Goal: Transaction & Acquisition: Purchase product/service

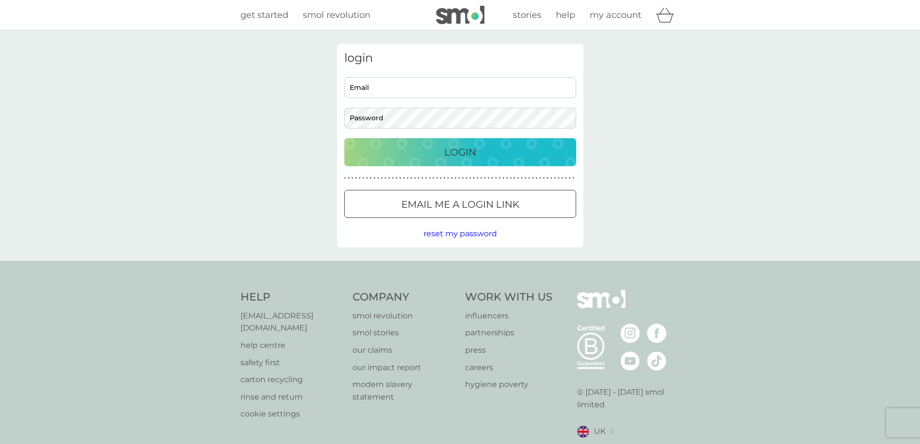
click at [447, 92] on input "Email" at bounding box center [461, 87] width 232 height 21
click at [382, 80] on input "Email" at bounding box center [461, 87] width 232 height 21
type input "ctiigah@outlook.com"
click at [494, 164] on button "Login" at bounding box center [461, 152] width 232 height 28
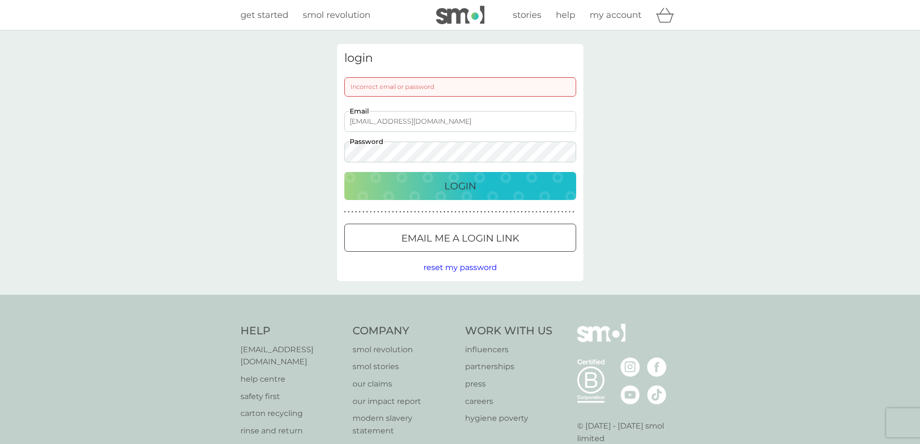
click at [249, 151] on div "login Incorrect email or password ctiigah@outlook.com Email Password Login ● ● …" at bounding box center [460, 162] width 920 height 264
click at [467, 188] on p "Login" at bounding box center [461, 185] width 32 height 15
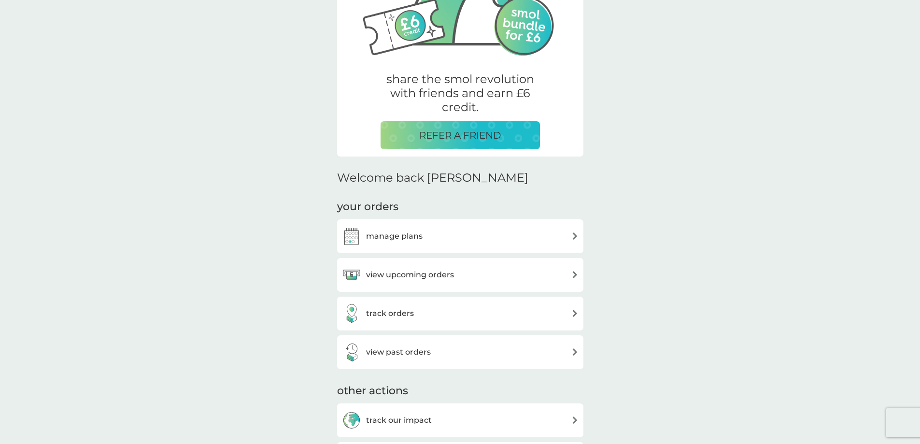
scroll to position [145, 0]
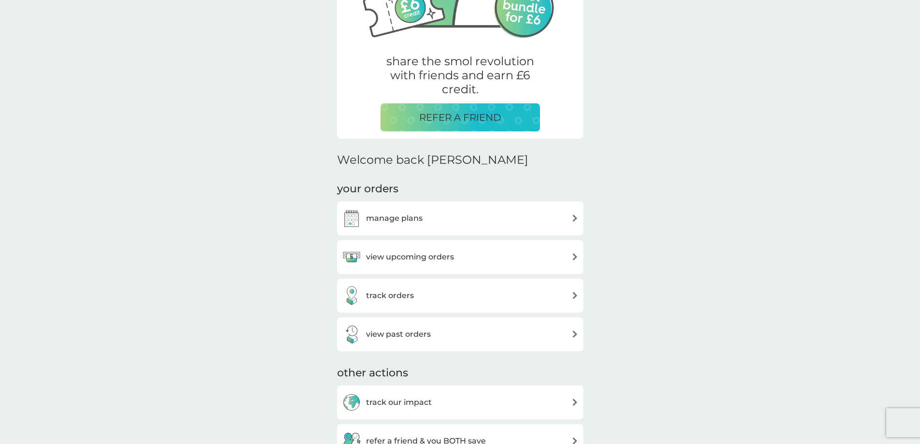
click at [527, 218] on div "manage plans" at bounding box center [460, 218] width 237 height 19
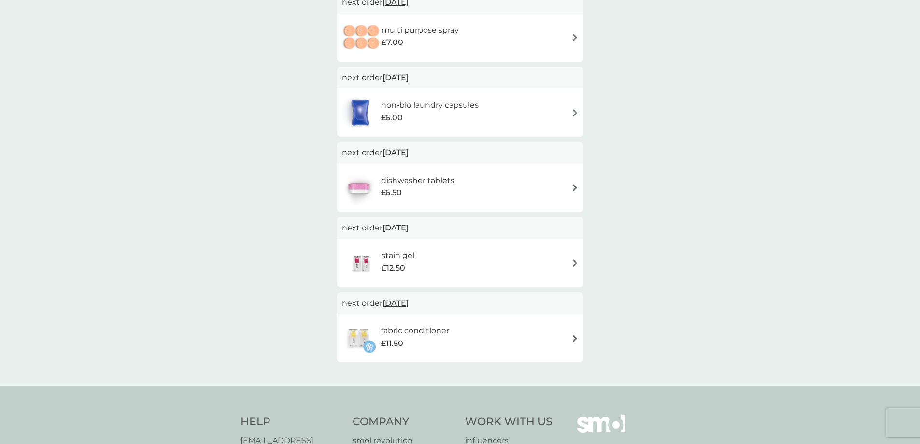
scroll to position [193, 0]
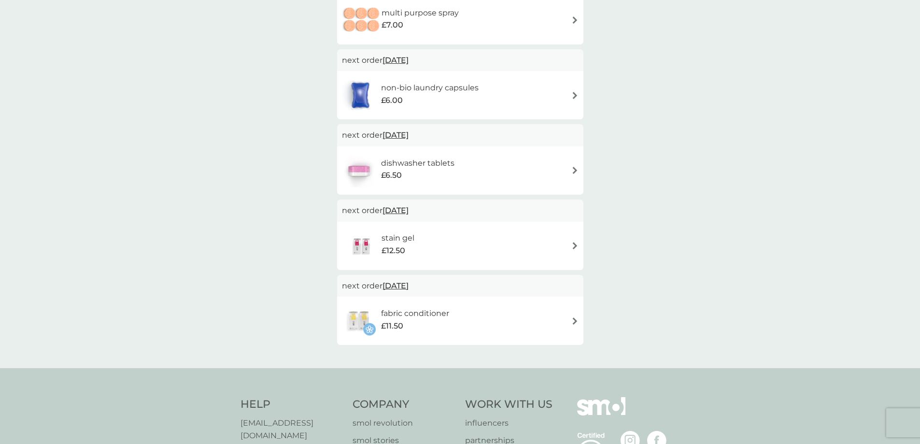
click at [504, 253] on div "stain gel £12.50" at bounding box center [460, 246] width 237 height 34
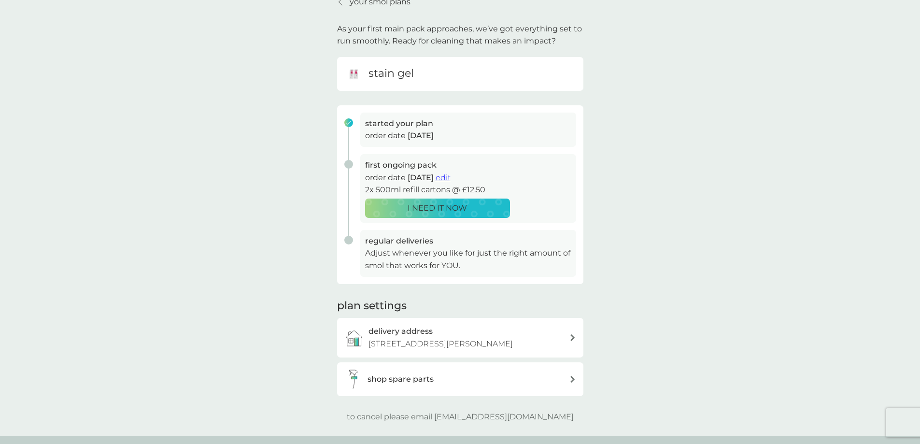
scroll to position [97, 0]
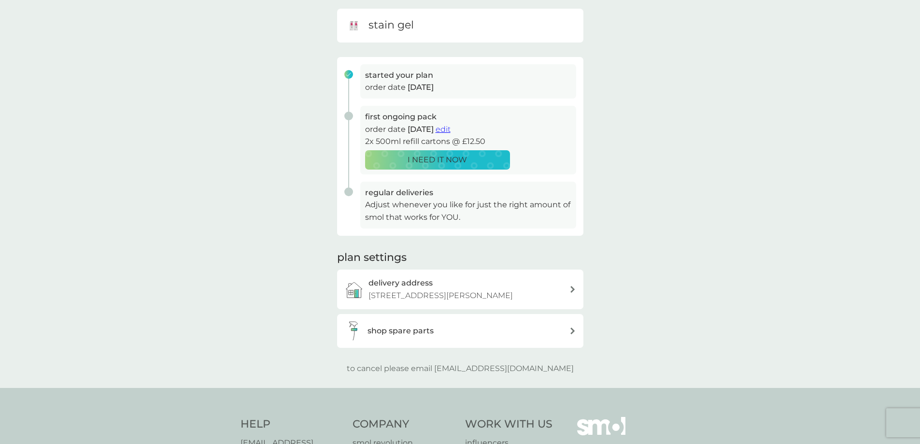
click at [451, 130] on span "edit" at bounding box center [443, 129] width 15 height 9
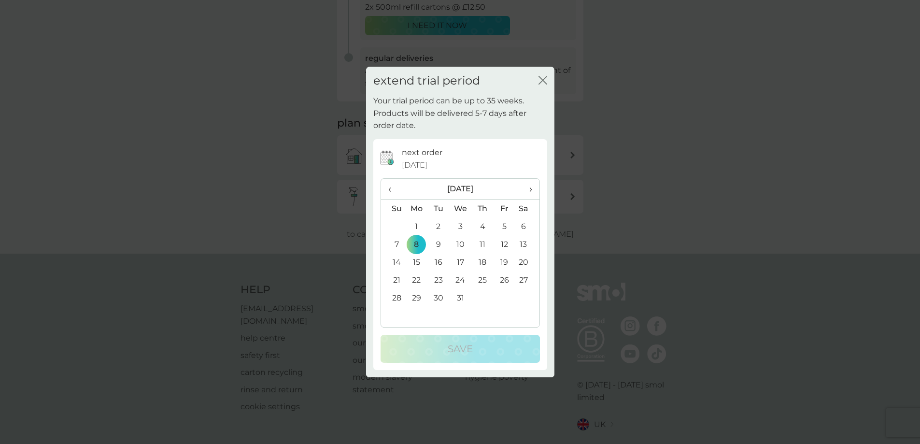
scroll to position [270, 0]
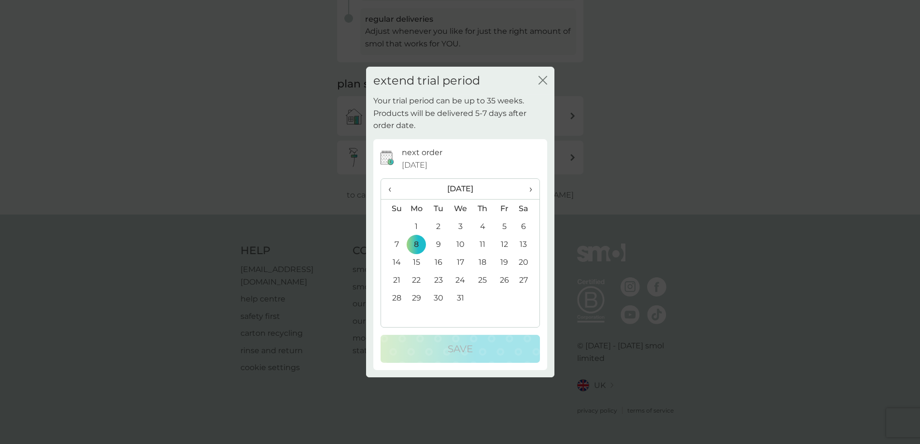
click at [542, 79] on icon "close" at bounding box center [541, 80] width 4 height 8
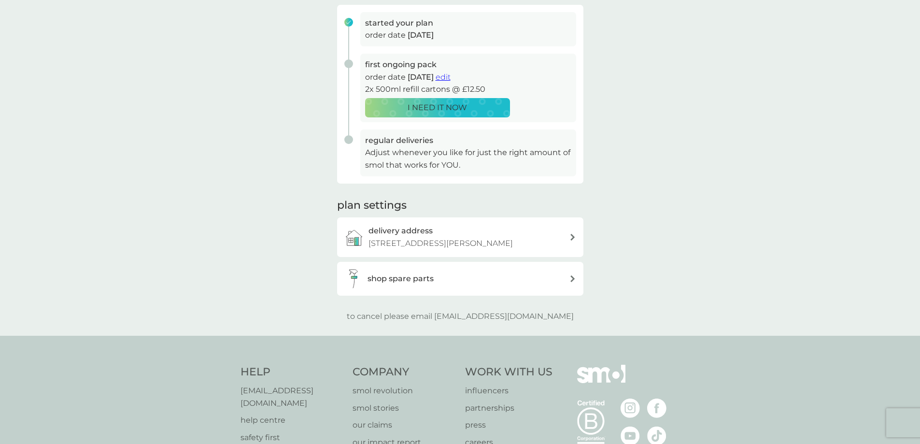
scroll to position [197, 0]
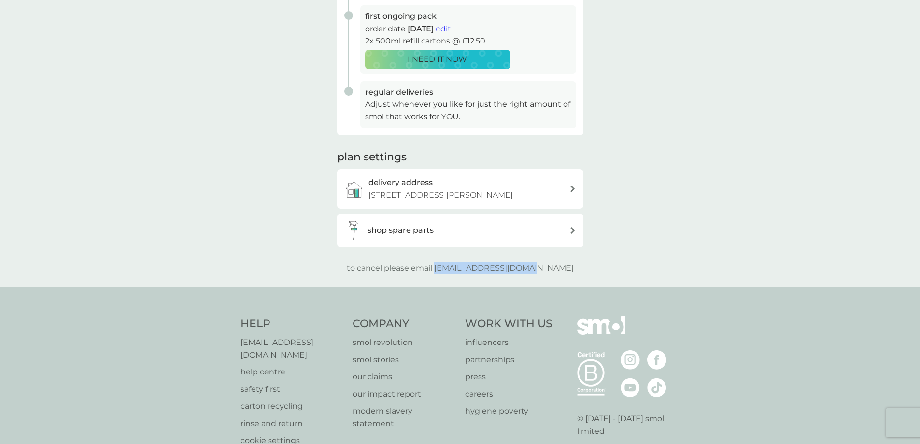
drag, startPoint x: 554, startPoint y: 282, endPoint x: 456, endPoint y: 283, distance: 98.1
click at [456, 274] on div "to cancel please email [EMAIL_ADDRESS][DOMAIN_NAME]" at bounding box center [460, 268] width 246 height 13
copy p "[EMAIL_ADDRESS][DOMAIN_NAME]"
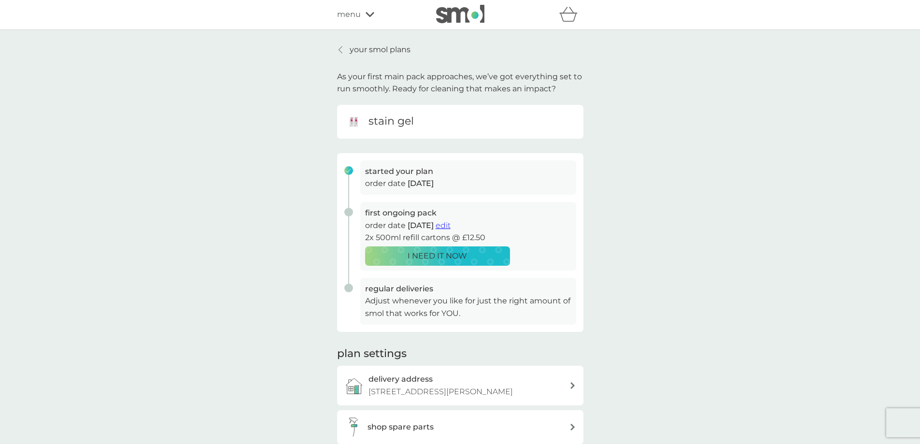
scroll to position [0, 0]
click at [378, 54] on p "your smol plans" at bounding box center [380, 50] width 61 height 13
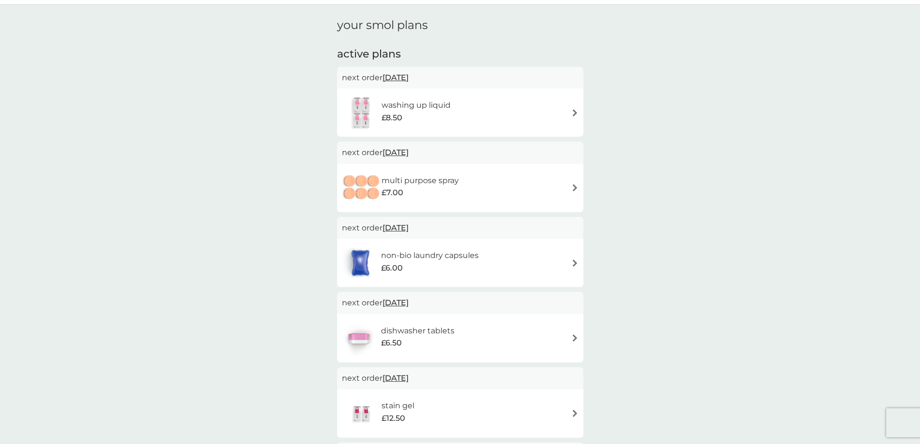
scroll to position [48, 0]
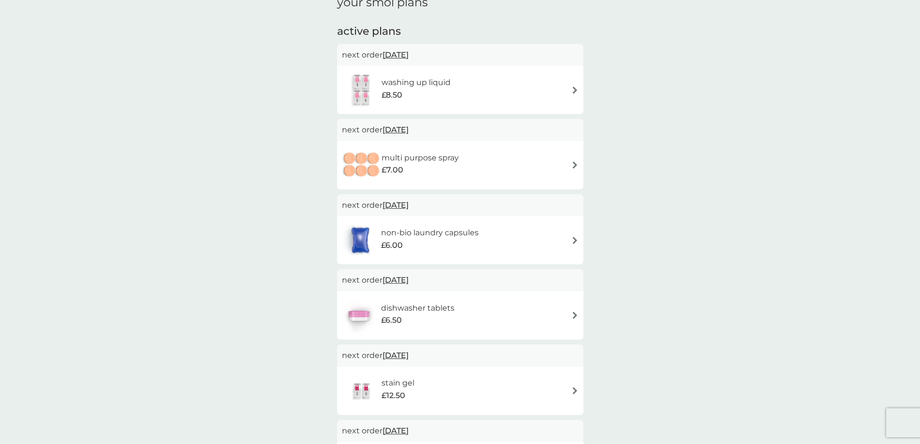
click at [462, 94] on div "washing up liquid £8.50" at bounding box center [460, 90] width 237 height 34
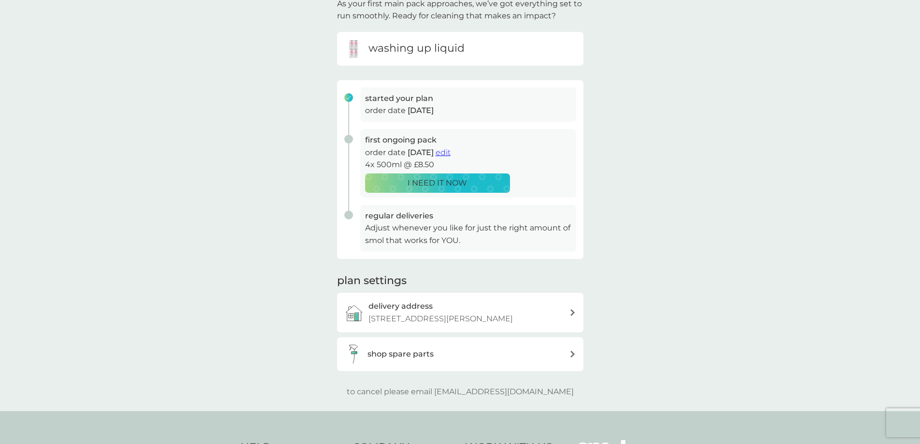
scroll to position [97, 0]
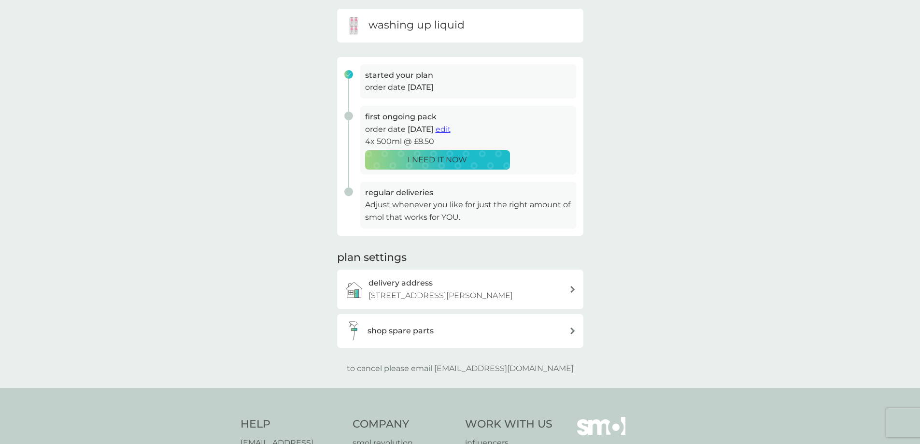
click at [451, 131] on span "edit" at bounding box center [443, 129] width 15 height 9
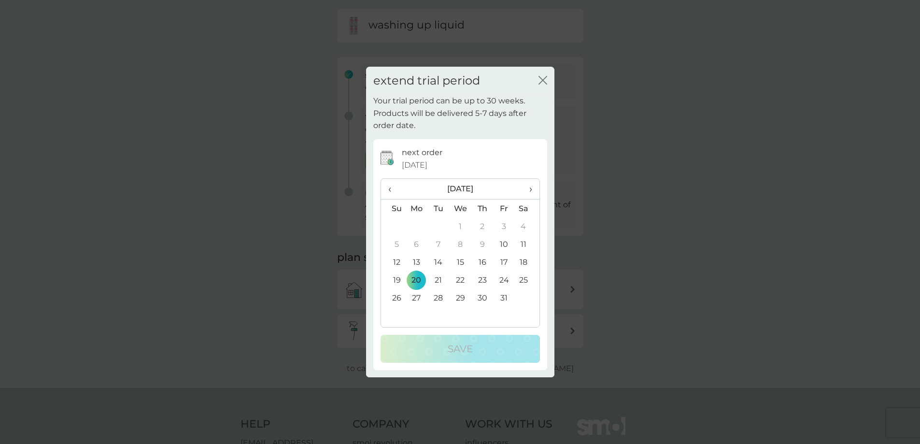
click at [531, 189] on span "›" at bounding box center [527, 189] width 10 height 20
click at [533, 191] on th "›" at bounding box center [527, 189] width 24 height 21
click at [415, 230] on td "1" at bounding box center [417, 226] width 22 height 18
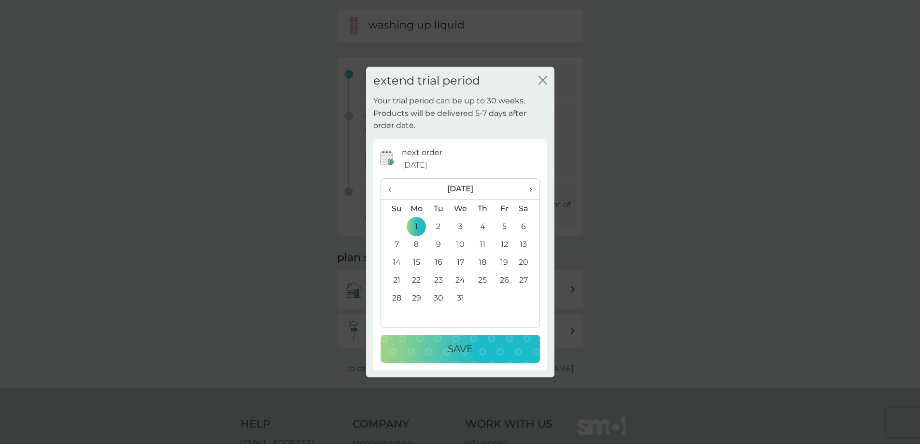
click at [458, 349] on p "Save" at bounding box center [460, 348] width 25 height 15
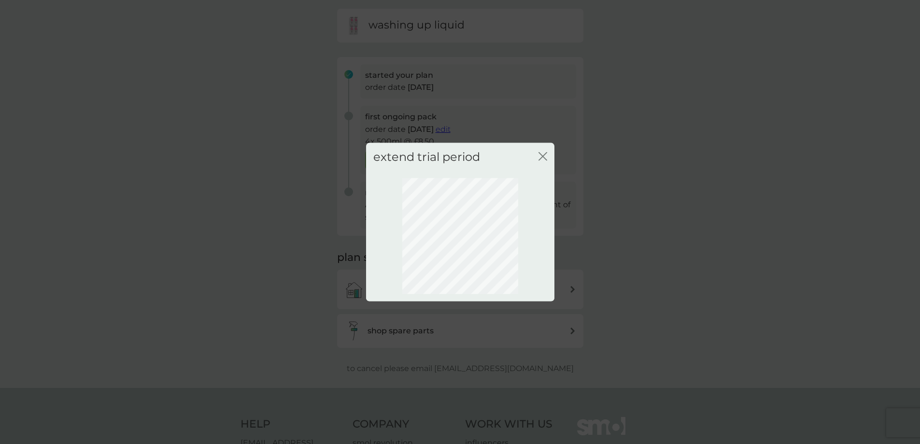
scroll to position [0, 0]
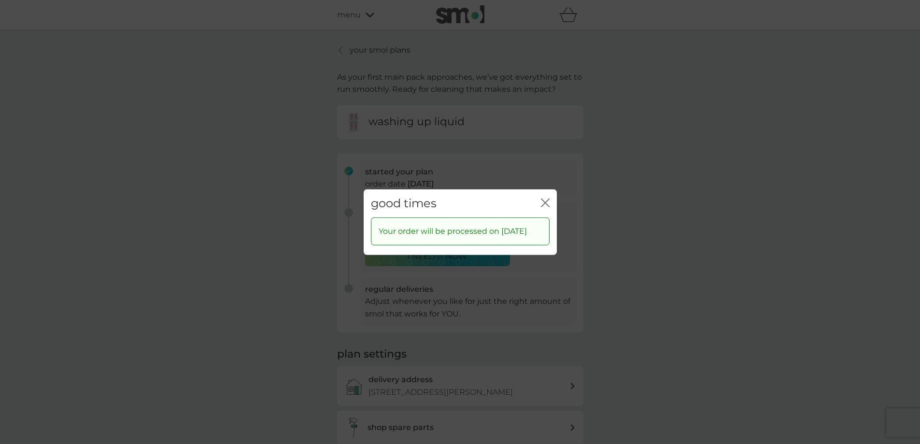
click at [547, 198] on icon "close" at bounding box center [545, 202] width 9 height 9
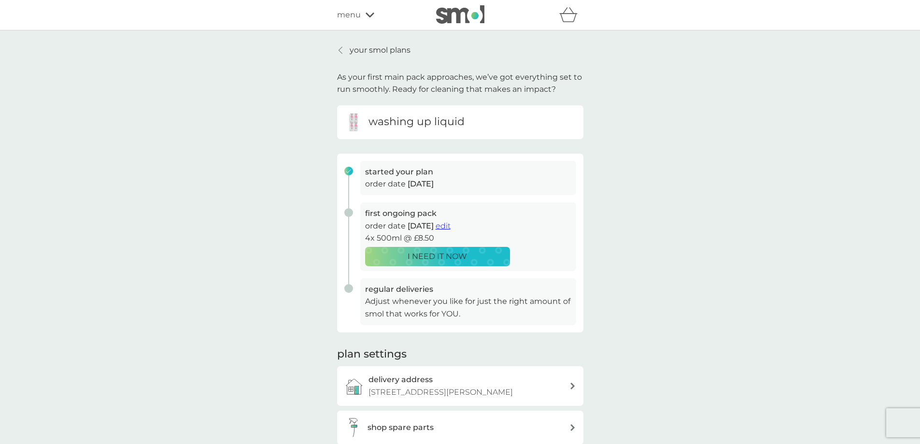
click at [388, 53] on p "your smol plans" at bounding box center [380, 50] width 61 height 13
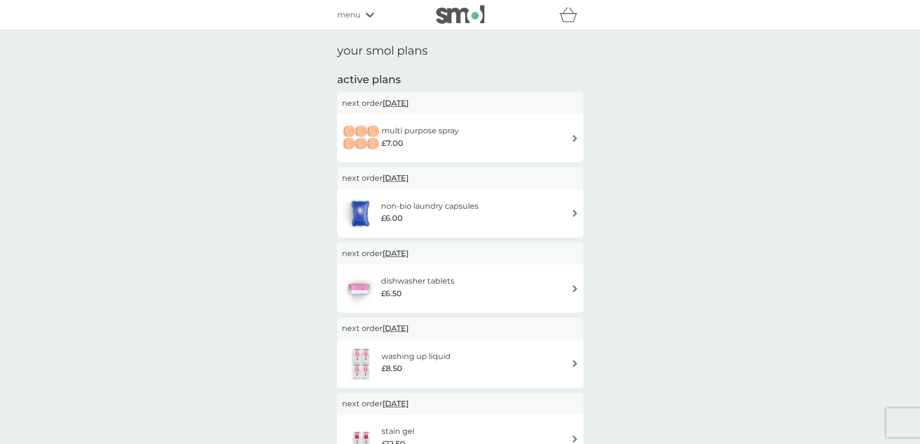
scroll to position [48, 0]
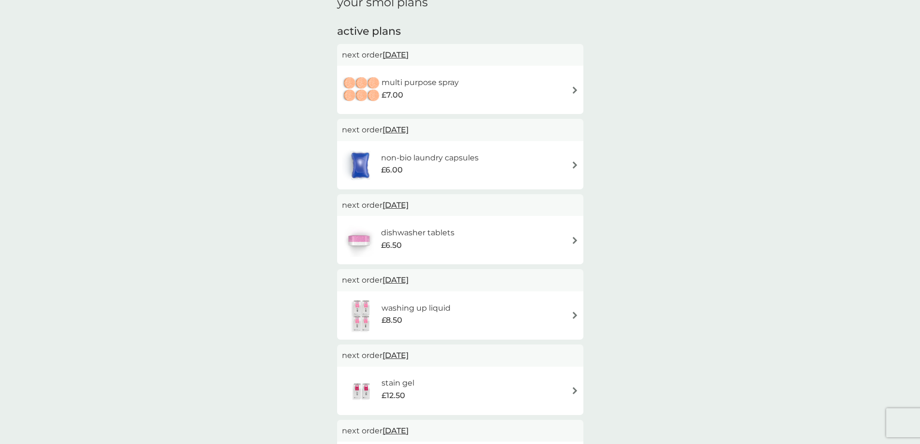
click at [511, 86] on div "multi purpose spray £7.00" at bounding box center [460, 90] width 237 height 34
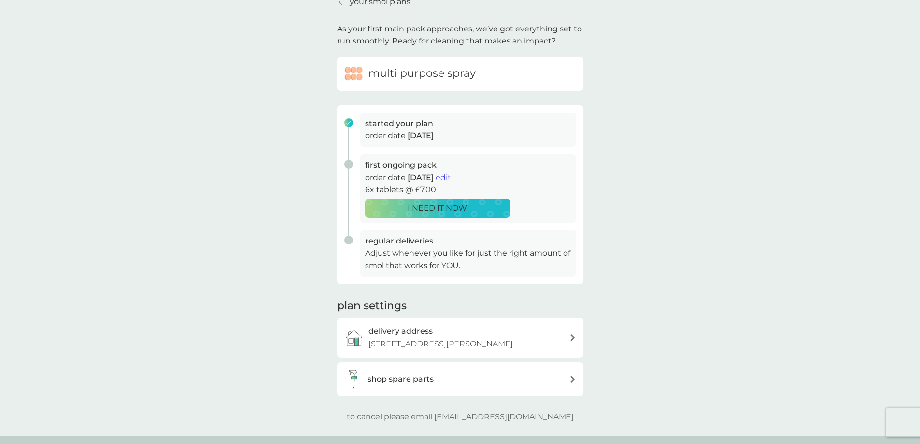
scroll to position [97, 0]
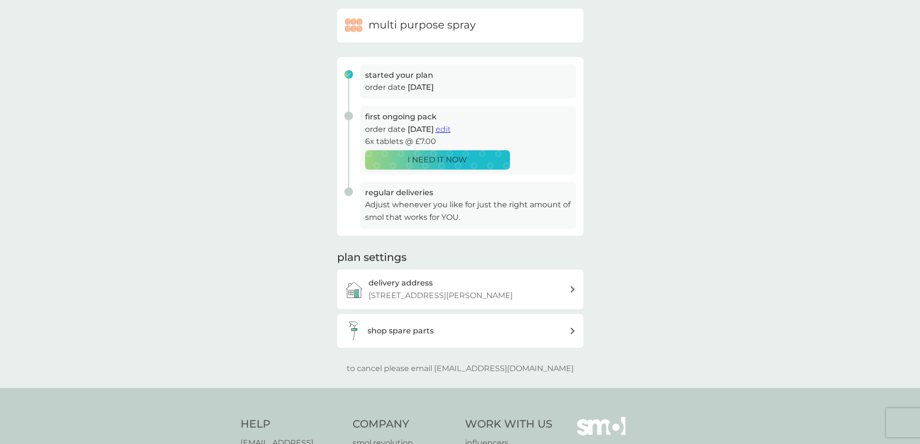
click at [451, 128] on span "edit" at bounding box center [443, 129] width 15 height 9
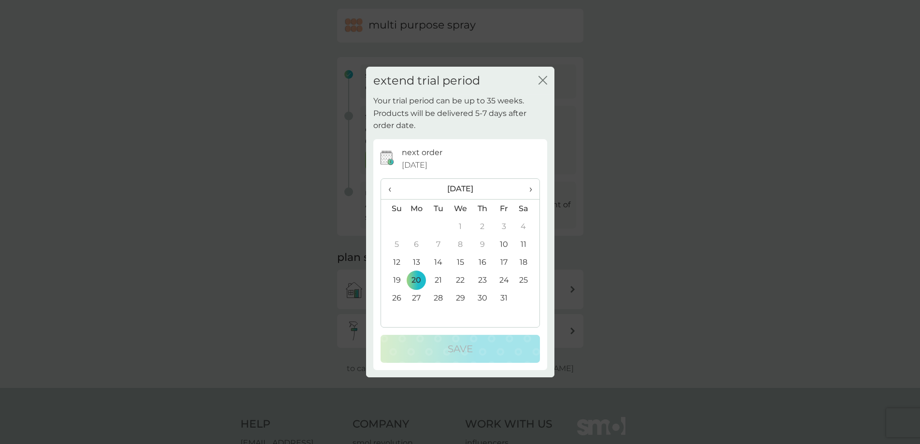
click at [531, 189] on span "›" at bounding box center [527, 189] width 10 height 20
click at [415, 222] on td "1" at bounding box center [417, 226] width 22 height 18
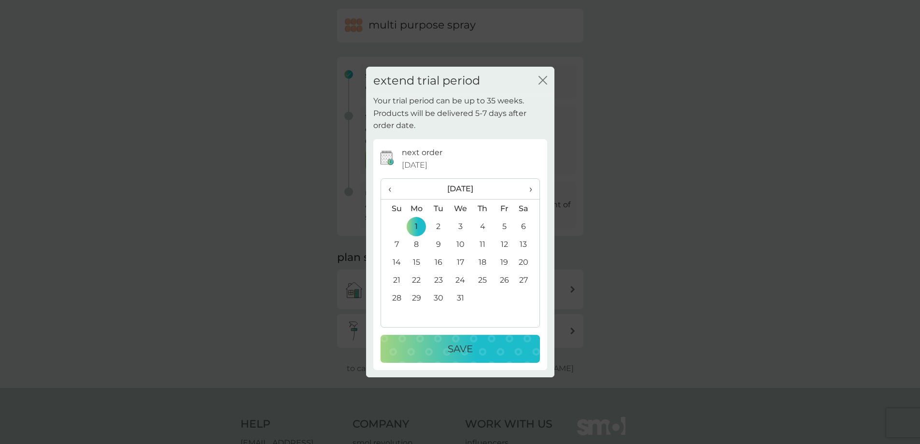
click at [502, 356] on div "Save" at bounding box center [460, 348] width 140 height 15
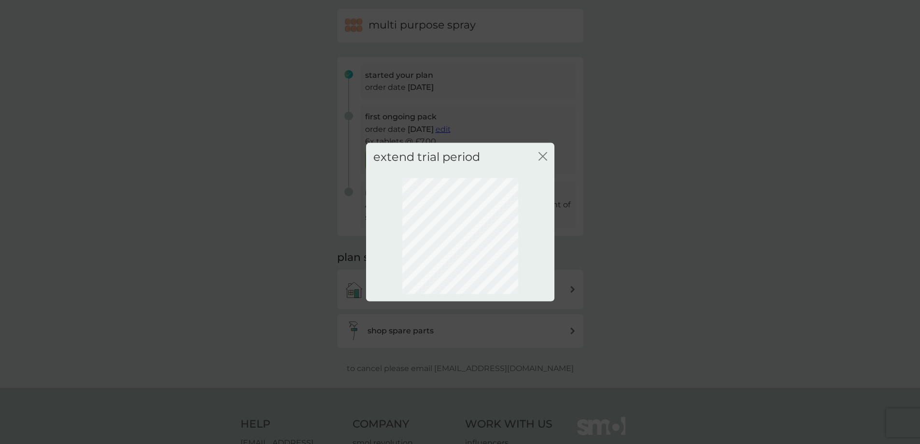
scroll to position [0, 0]
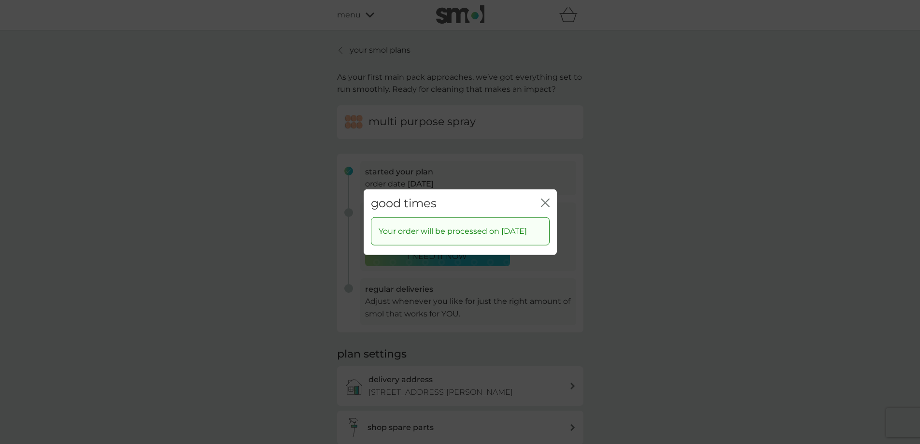
click at [548, 189] on div "good times close" at bounding box center [460, 203] width 193 height 29
click at [547, 198] on icon "close" at bounding box center [545, 202] width 9 height 9
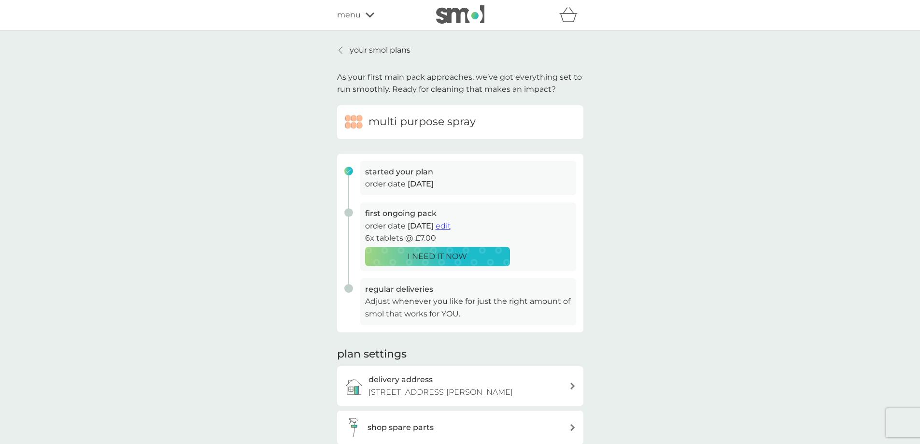
click at [369, 49] on p "your smol plans" at bounding box center [380, 50] width 61 height 13
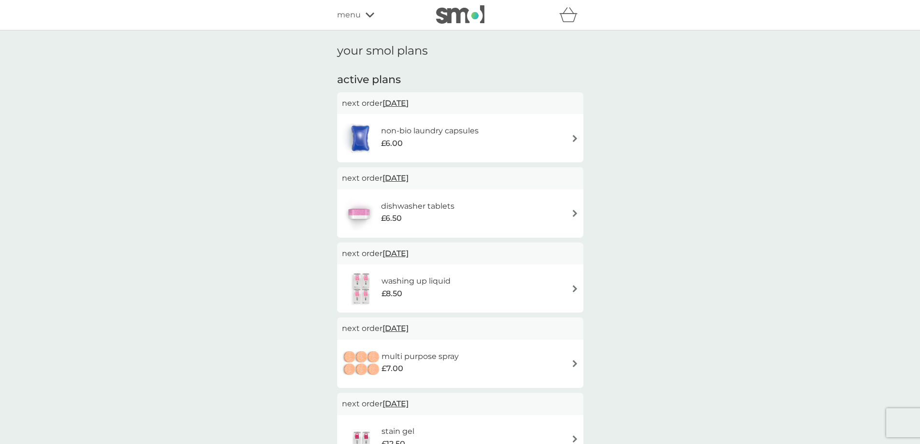
click at [454, 128] on h6 "non-bio laundry capsules" at bounding box center [430, 131] width 98 height 13
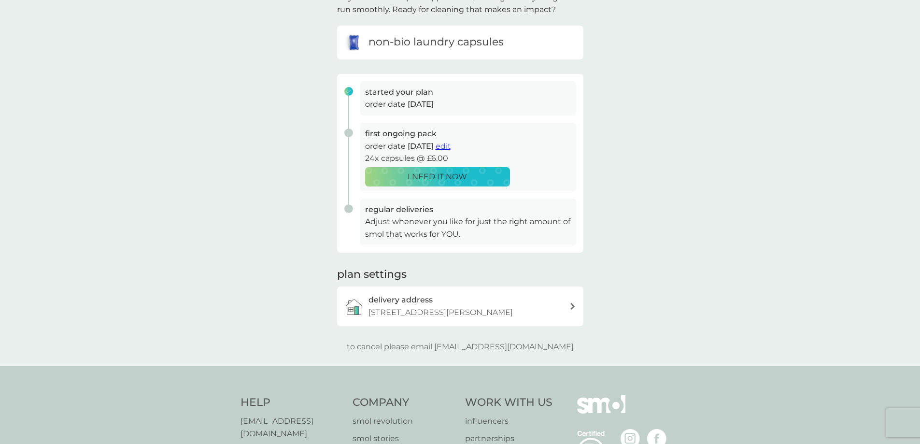
scroll to position [97, 0]
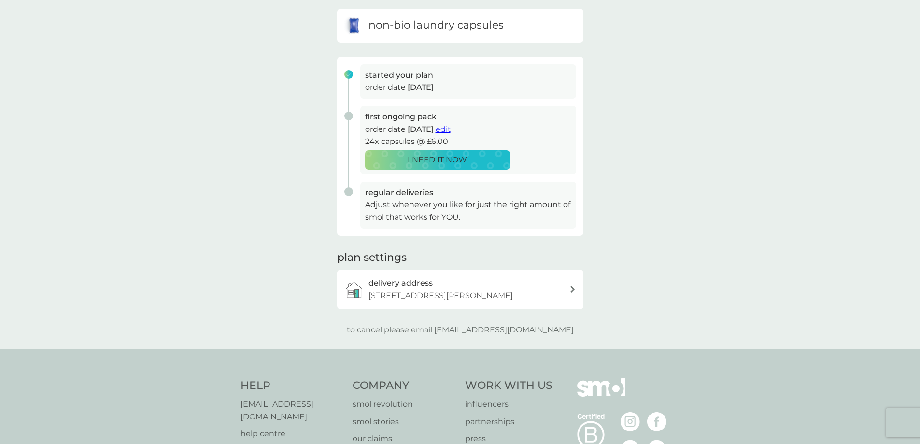
click at [451, 125] on span "edit" at bounding box center [443, 129] width 15 height 9
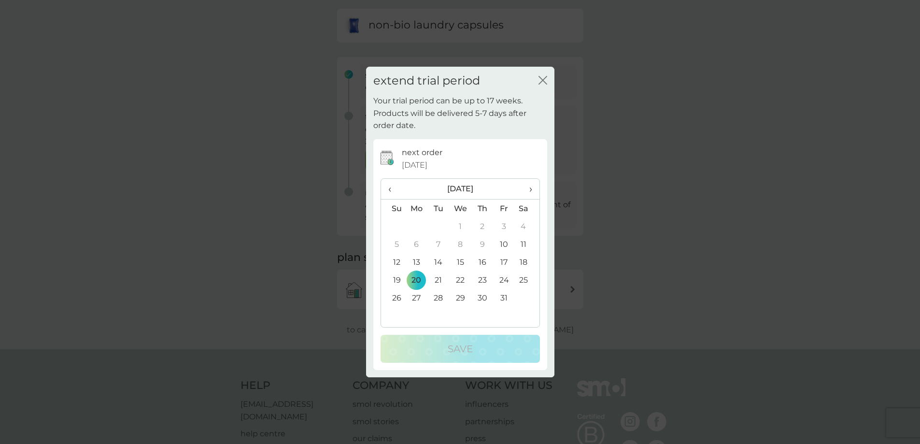
click at [546, 80] on icon "close" at bounding box center [543, 80] width 9 height 9
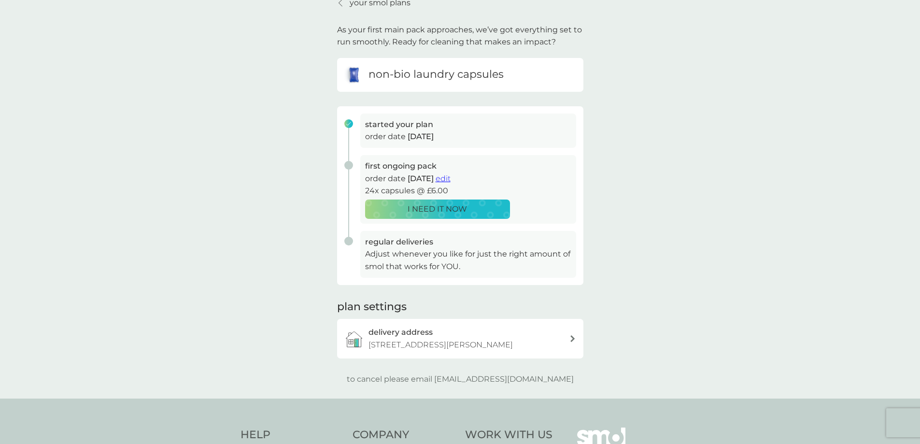
scroll to position [0, 0]
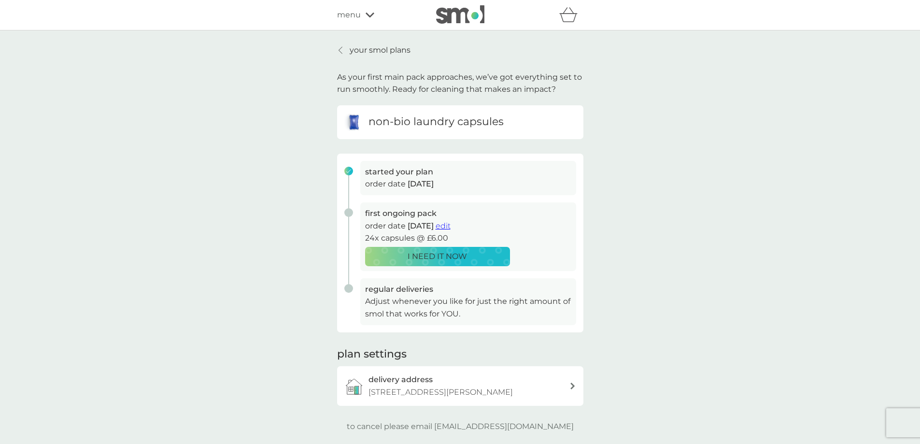
click at [376, 47] on p "your smol plans" at bounding box center [380, 50] width 61 height 13
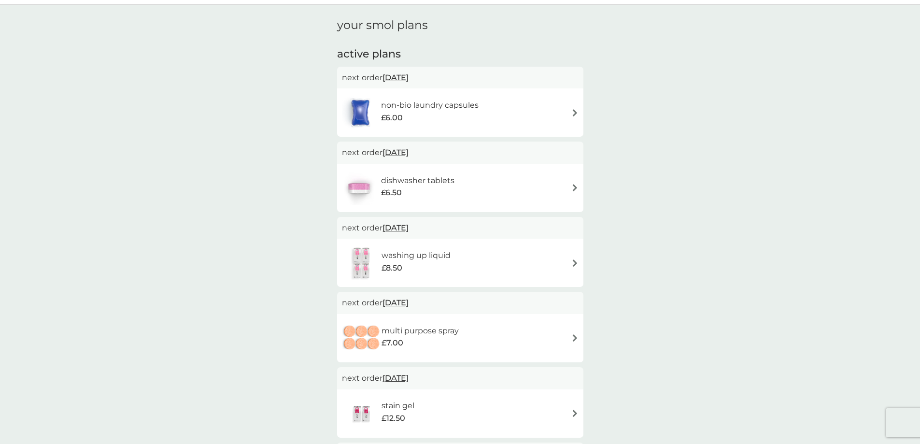
scroll to position [48, 0]
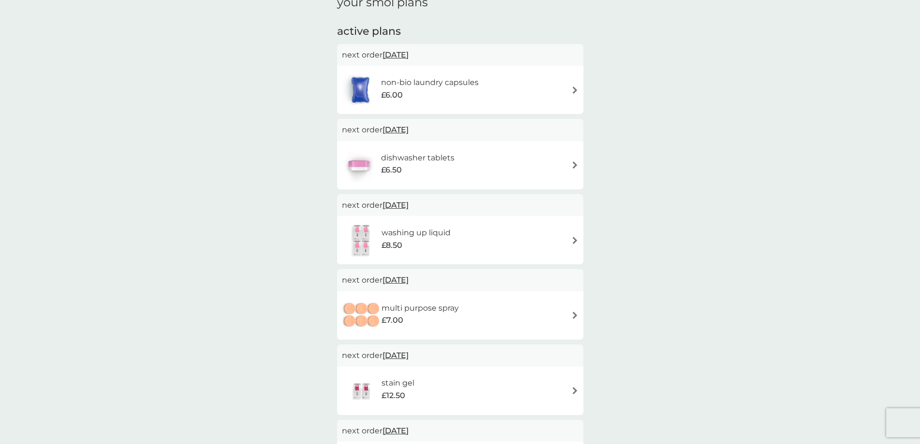
click at [536, 170] on div "dishwasher tablets £6.50" at bounding box center [460, 165] width 237 height 34
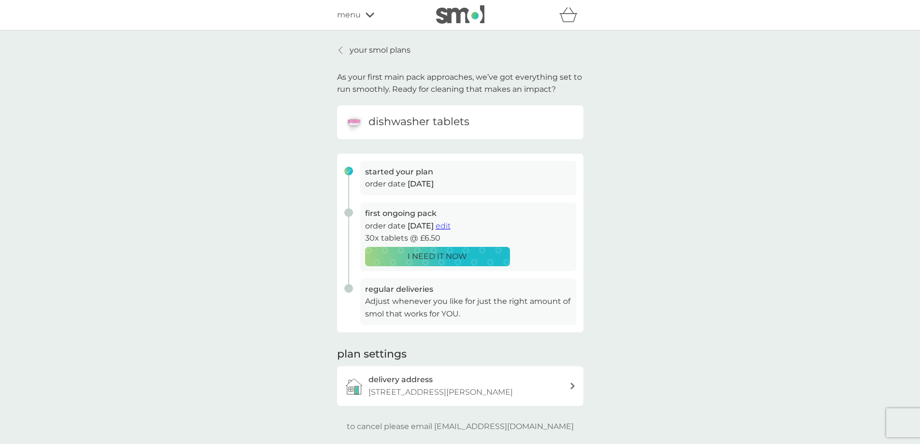
click at [451, 227] on span "edit" at bounding box center [443, 225] width 15 height 9
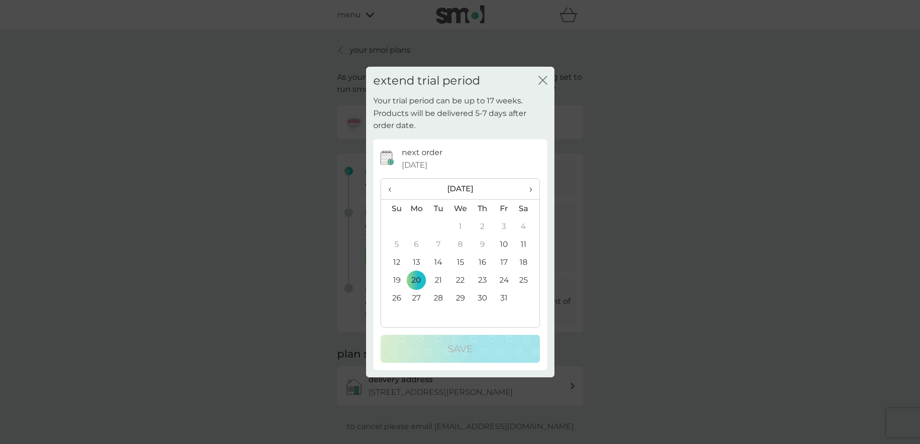
click at [533, 188] on th "›" at bounding box center [527, 189] width 24 height 21
click at [415, 223] on td "1" at bounding box center [417, 226] width 22 height 18
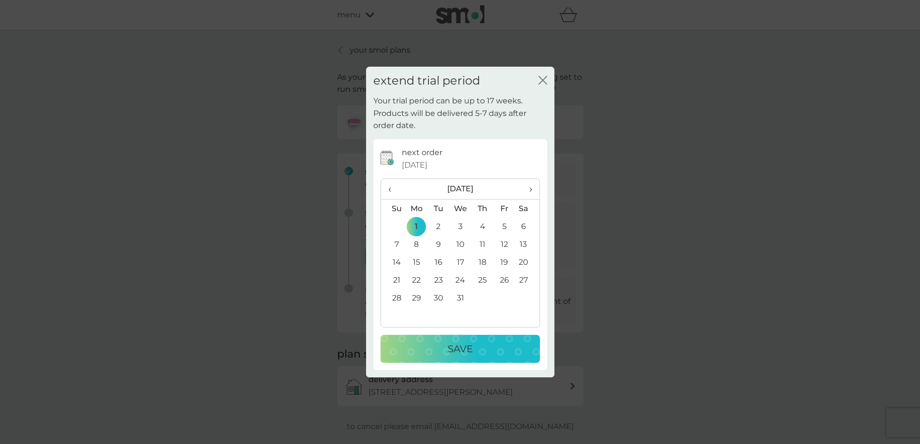
click at [489, 354] on div "Save" at bounding box center [460, 348] width 140 height 15
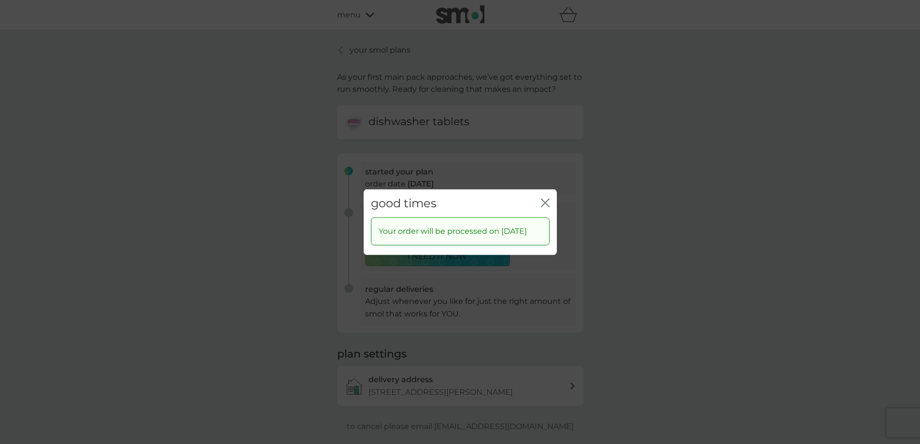
click at [547, 199] on icon "close" at bounding box center [548, 203] width 4 height 8
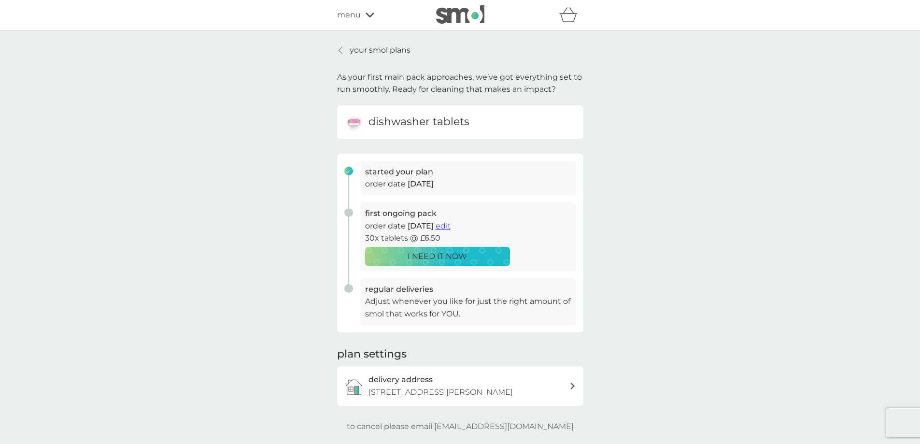
click at [348, 47] on link "your smol plans" at bounding box center [373, 50] width 73 height 13
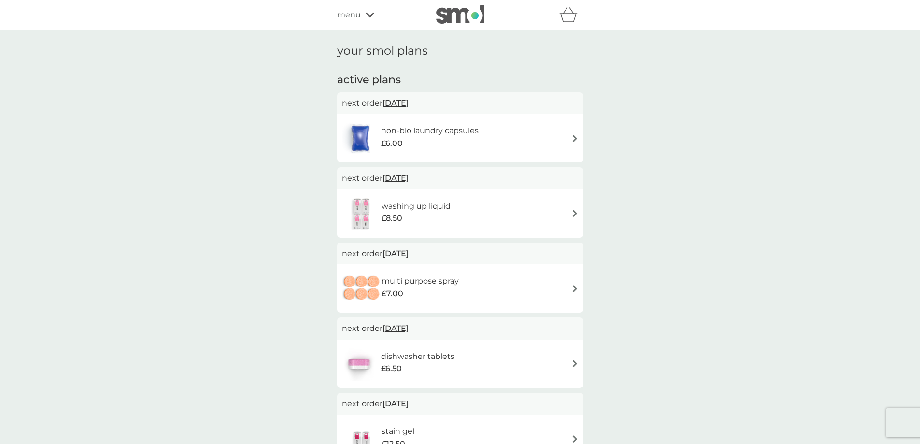
click at [466, 130] on h6 "non-bio laundry capsules" at bounding box center [430, 131] width 98 height 13
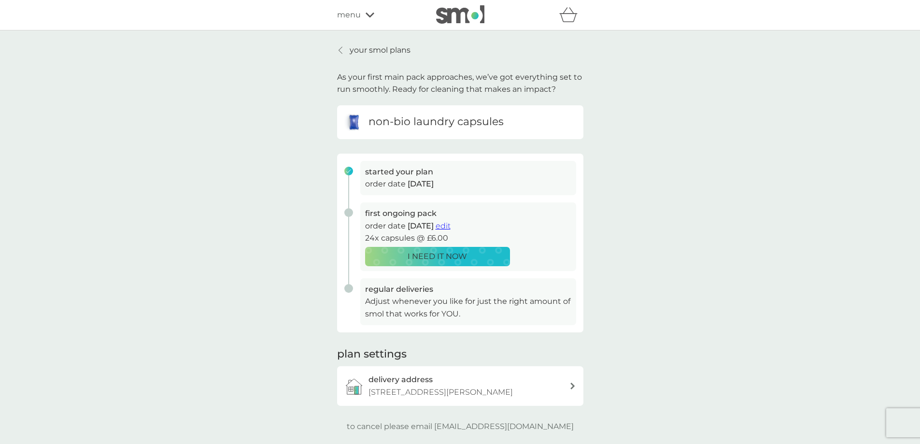
click at [451, 227] on span "edit" at bounding box center [443, 225] width 15 height 9
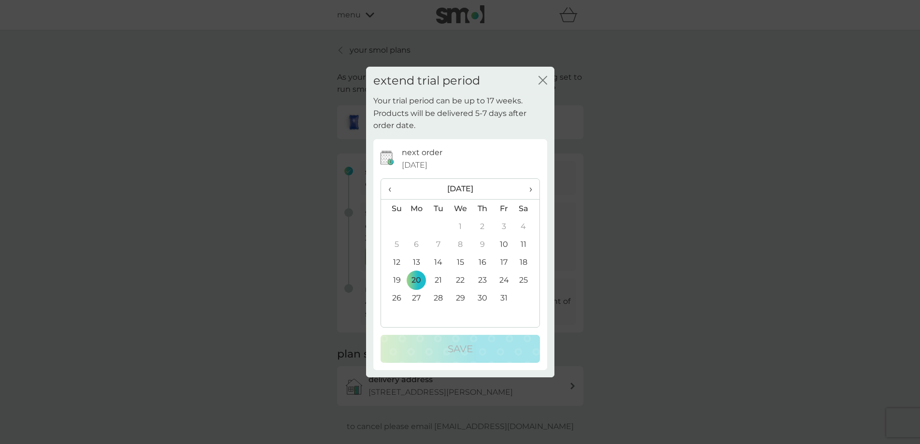
click at [533, 188] on th "›" at bounding box center [527, 189] width 24 height 21
click at [386, 189] on th "‹" at bounding box center [393, 189] width 25 height 21
click at [503, 298] on td "31" at bounding box center [504, 298] width 22 height 18
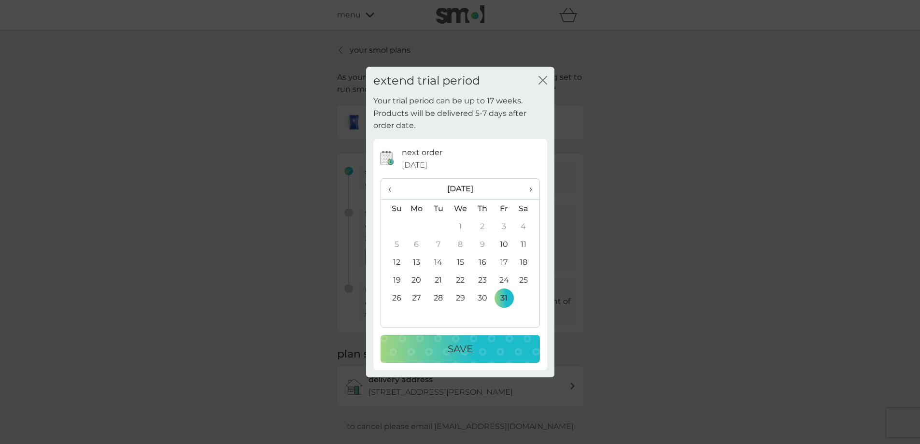
click at [531, 194] on span "›" at bounding box center [527, 189] width 10 height 20
click at [416, 244] on td "3" at bounding box center [417, 244] width 22 height 18
drag, startPoint x: 386, startPoint y: 189, endPoint x: 390, endPoint y: 190, distance: 4.9
click at [386, 190] on th "‹" at bounding box center [393, 189] width 25 height 21
click at [506, 297] on td "31" at bounding box center [504, 298] width 22 height 18
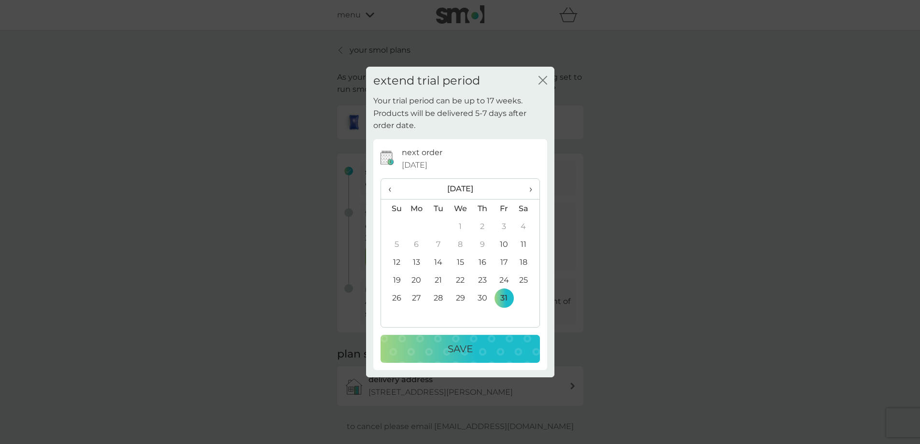
drag, startPoint x: 458, startPoint y: 355, endPoint x: 461, endPoint y: 351, distance: 5.1
click at [459, 354] on p "Save" at bounding box center [460, 348] width 25 height 15
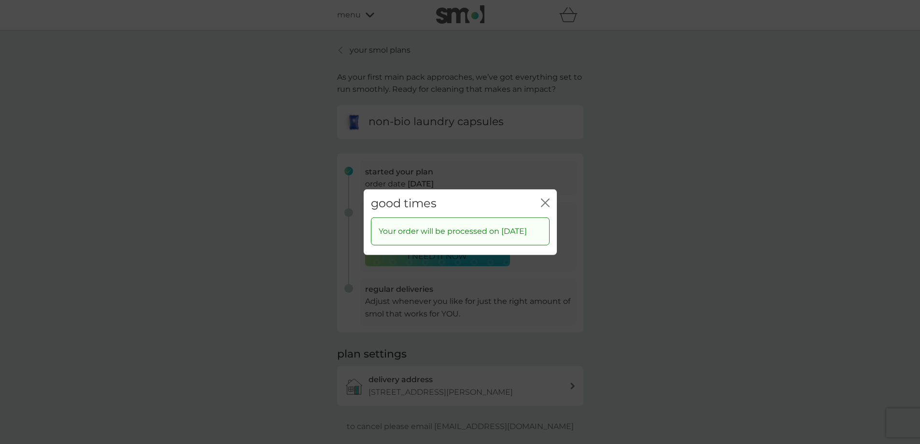
click at [548, 198] on icon "close" at bounding box center [545, 202] width 9 height 9
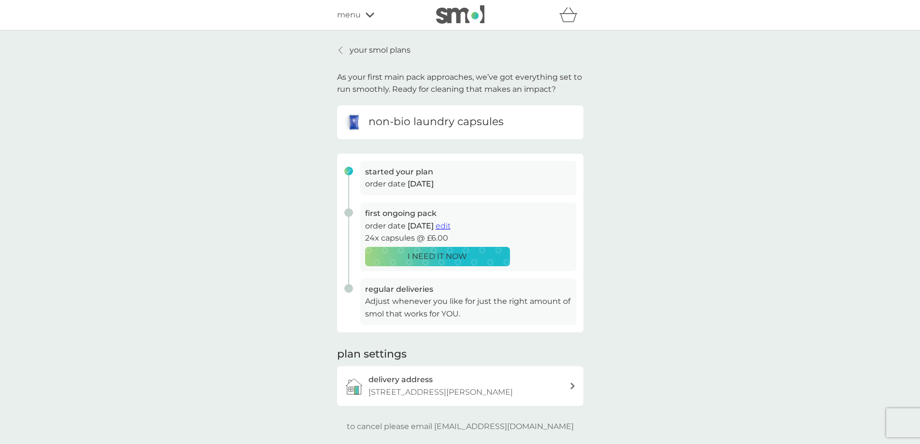
click at [388, 49] on p "your smol plans" at bounding box center [380, 50] width 61 height 13
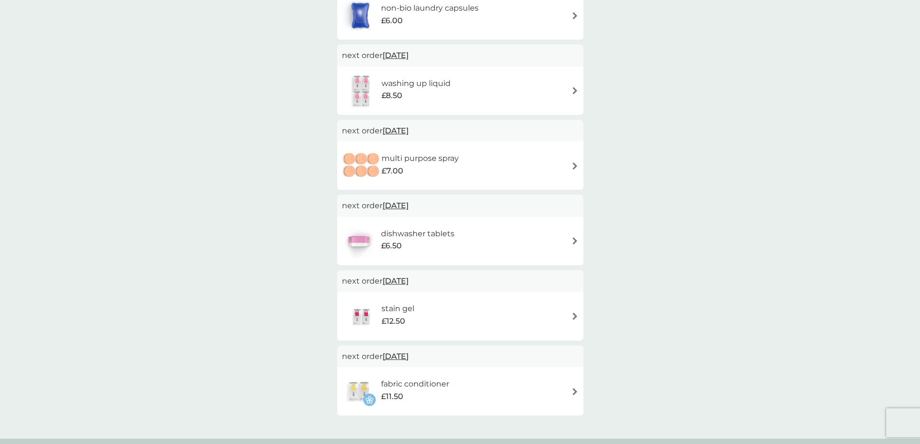
scroll to position [145, 0]
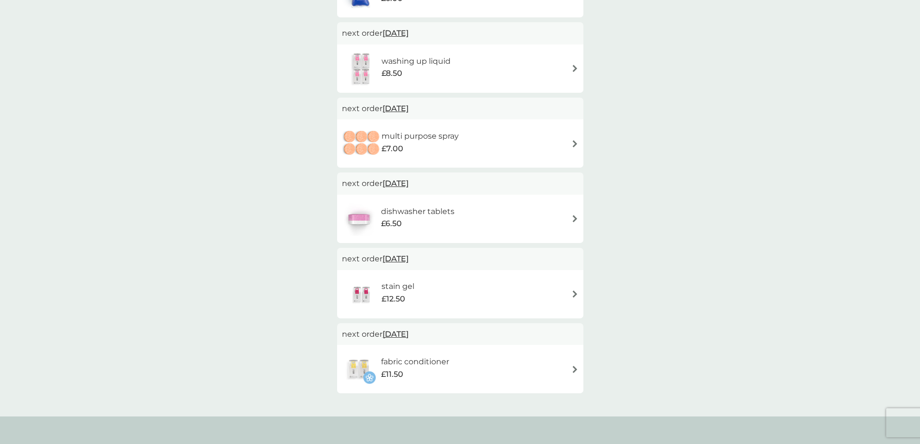
click at [423, 57] on h6 "washing up liquid" at bounding box center [416, 61] width 69 height 13
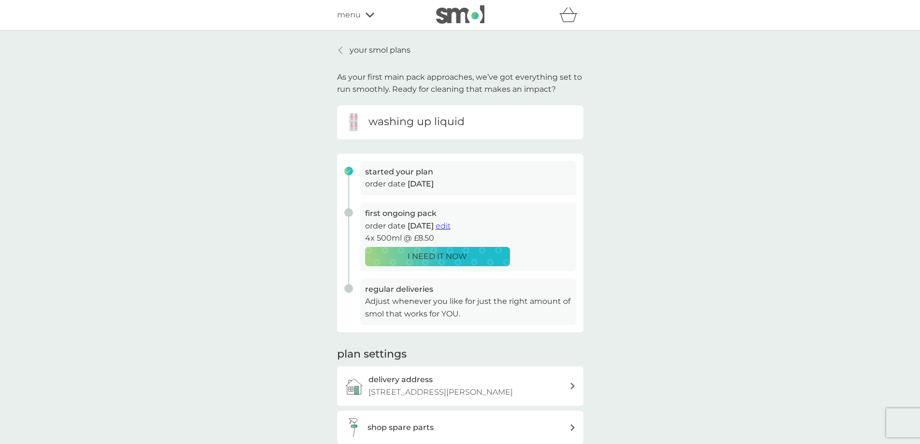
click at [377, 52] on p "your smol plans" at bounding box center [380, 50] width 61 height 13
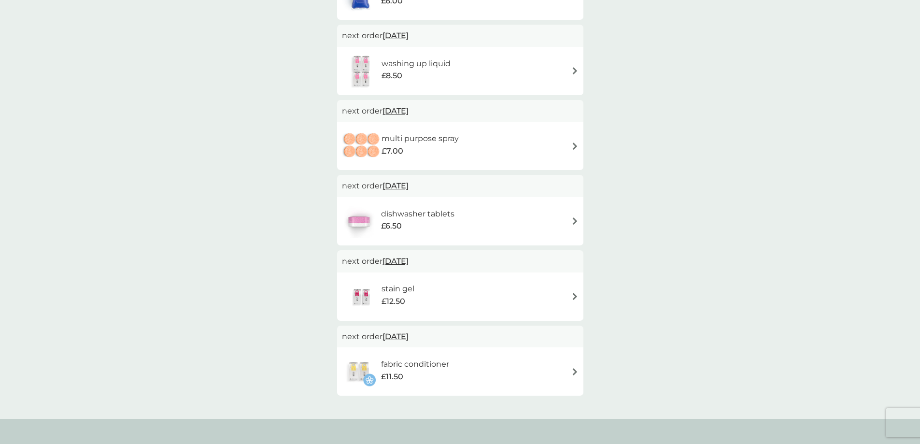
scroll to position [145, 0]
click at [491, 145] on div "multi purpose spray £7.00" at bounding box center [460, 144] width 237 height 34
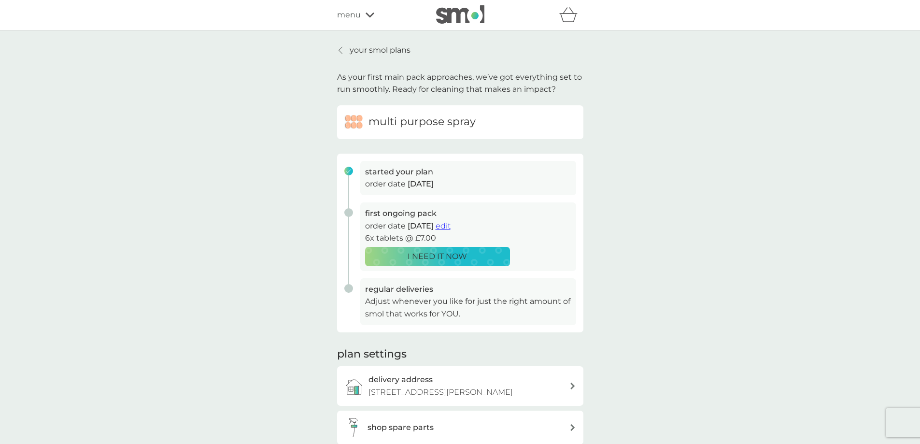
click at [387, 44] on p "your smol plans" at bounding box center [380, 50] width 61 height 13
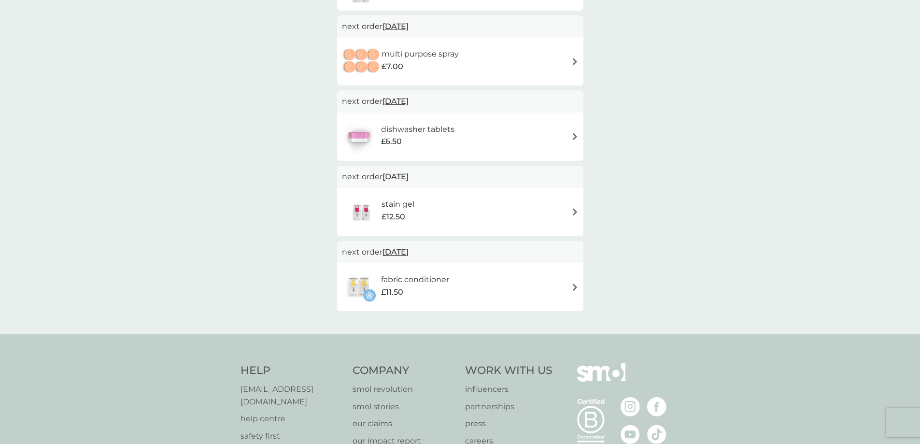
scroll to position [242, 0]
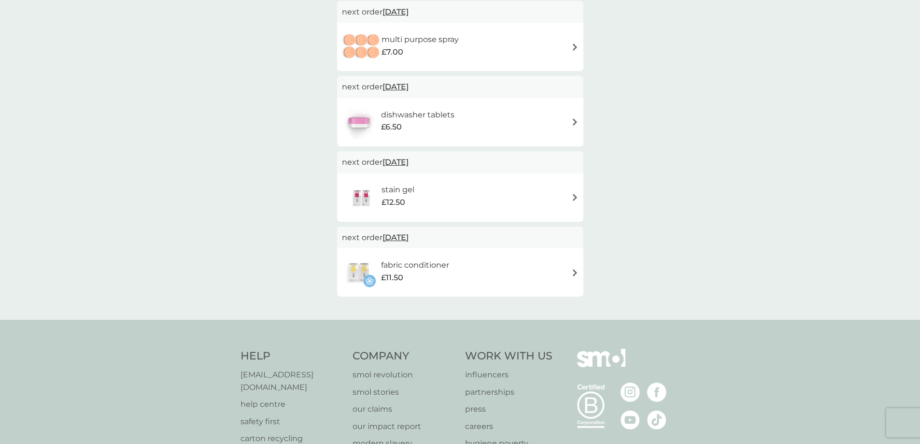
click at [451, 118] on h6 "dishwasher tablets" at bounding box center [417, 115] width 73 height 13
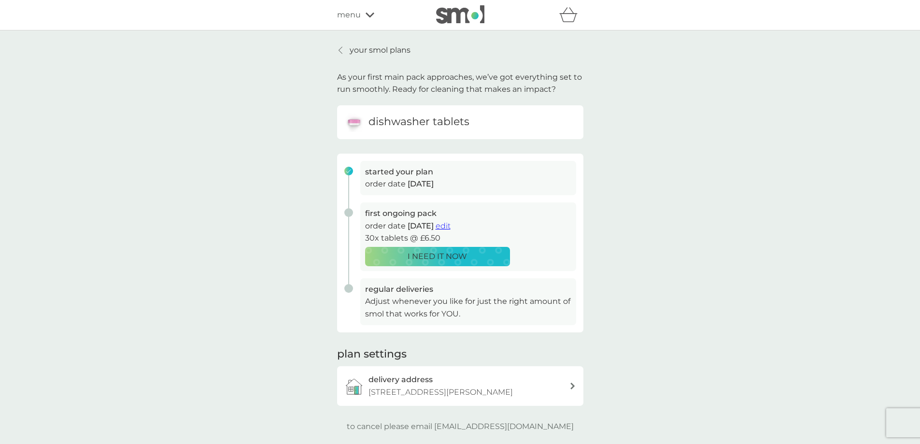
click at [383, 51] on p "your smol plans" at bounding box center [380, 50] width 61 height 13
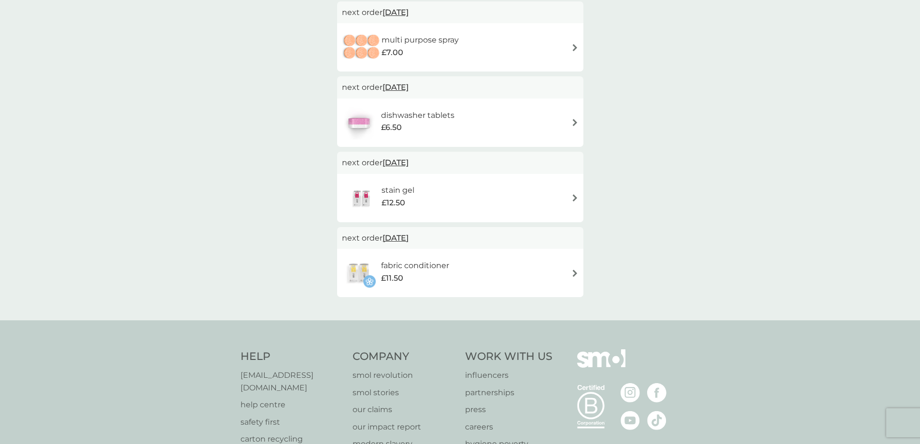
scroll to position [242, 0]
click at [421, 190] on div "stain gel £12.50" at bounding box center [403, 197] width 43 height 27
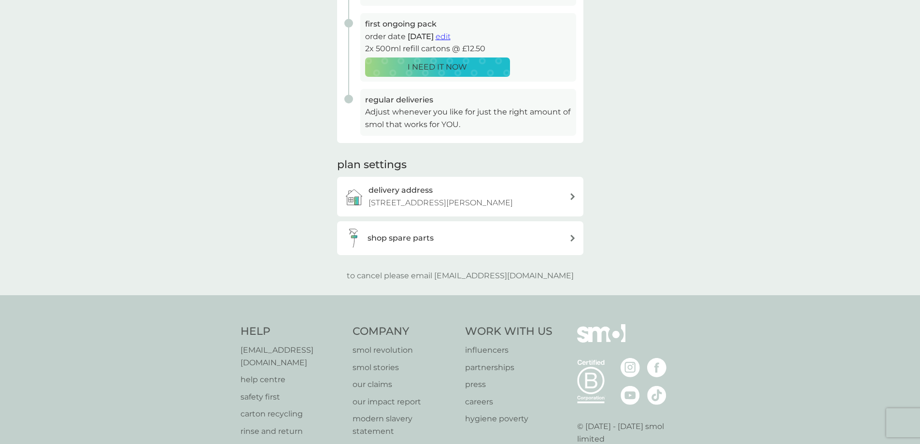
scroll to position [193, 0]
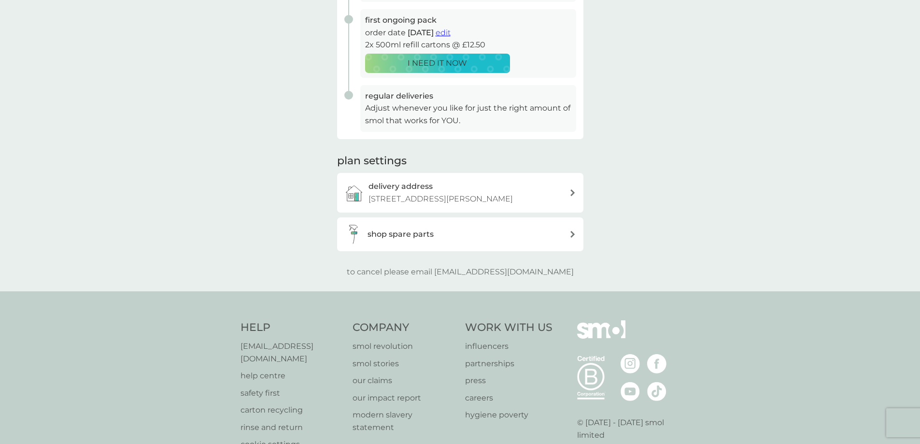
click at [479, 241] on div "shop spare parts" at bounding box center [469, 234] width 202 height 13
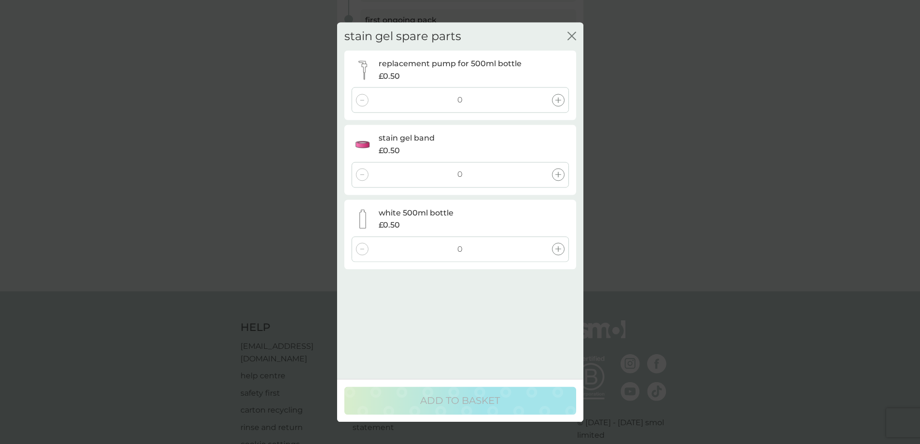
drag, startPoint x: 573, startPoint y: 37, endPoint x: 573, endPoint y: 64, distance: 27.5
click at [573, 37] on icon "close" at bounding box center [574, 36] width 4 height 8
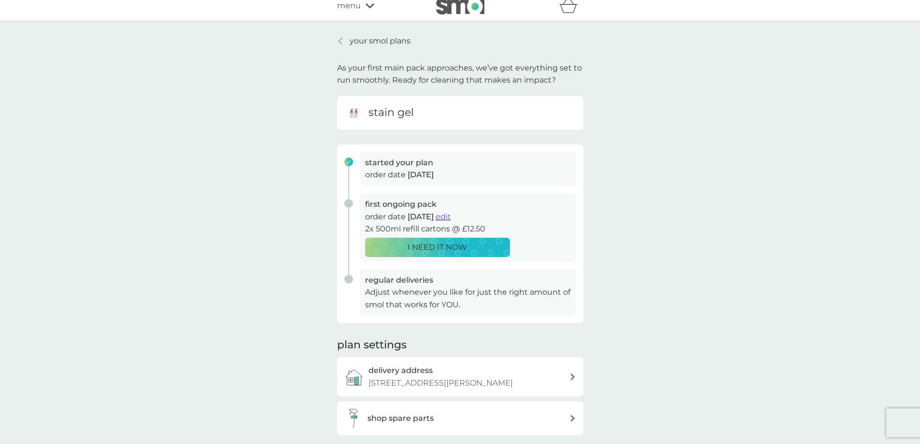
scroll to position [0, 0]
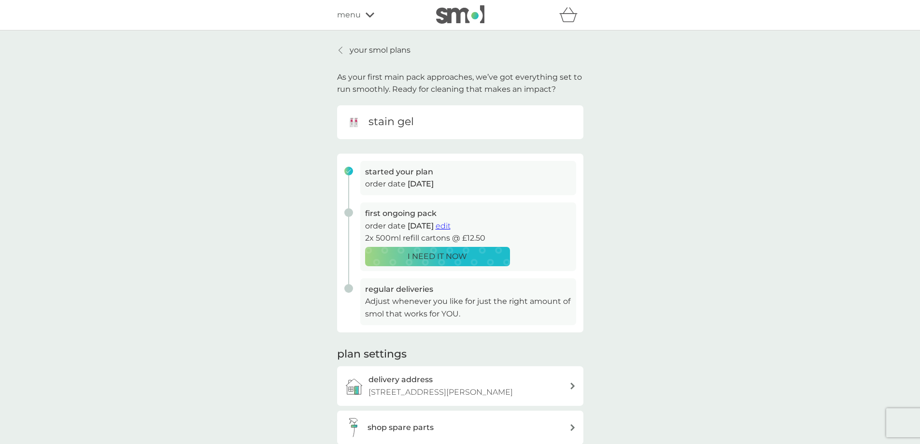
click at [356, 15] on span "menu" at bounding box center [349, 15] width 24 height 13
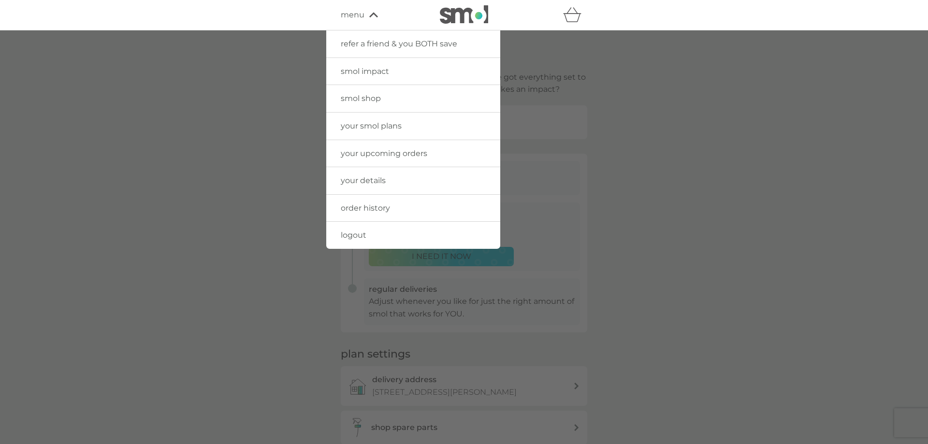
click at [381, 78] on link "smol impact" at bounding box center [413, 71] width 174 height 27
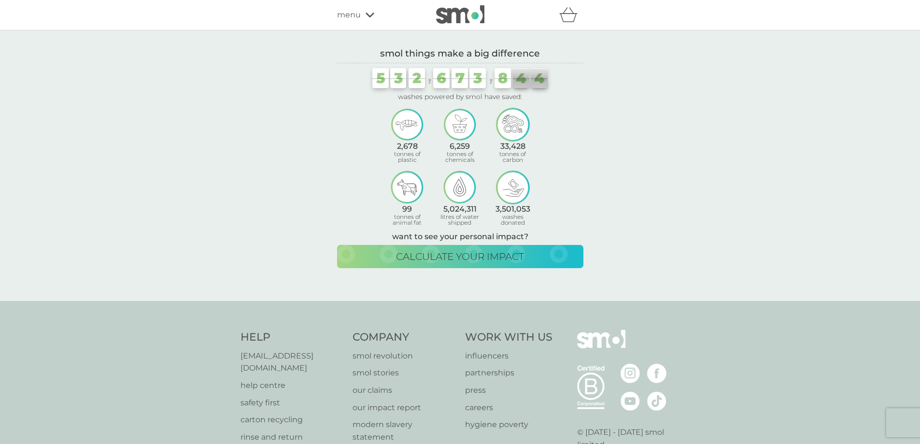
click at [378, 15] on div "menu" at bounding box center [378, 15] width 82 height 13
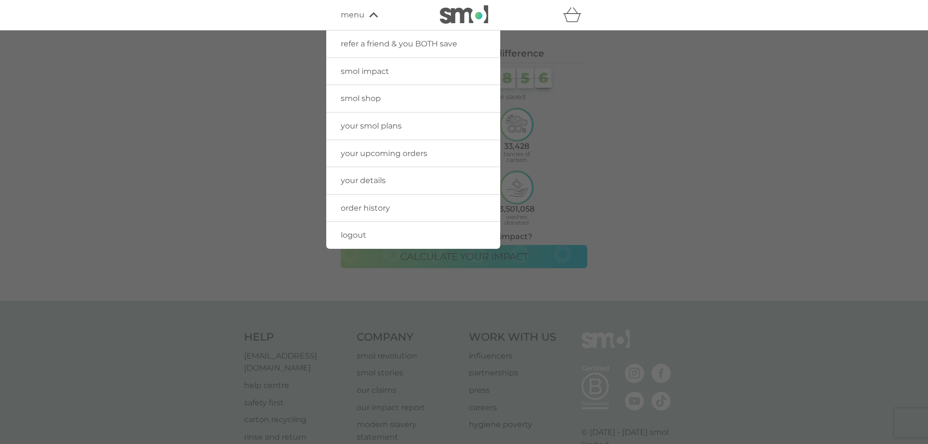
click at [376, 101] on span "smol shop" at bounding box center [361, 98] width 40 height 9
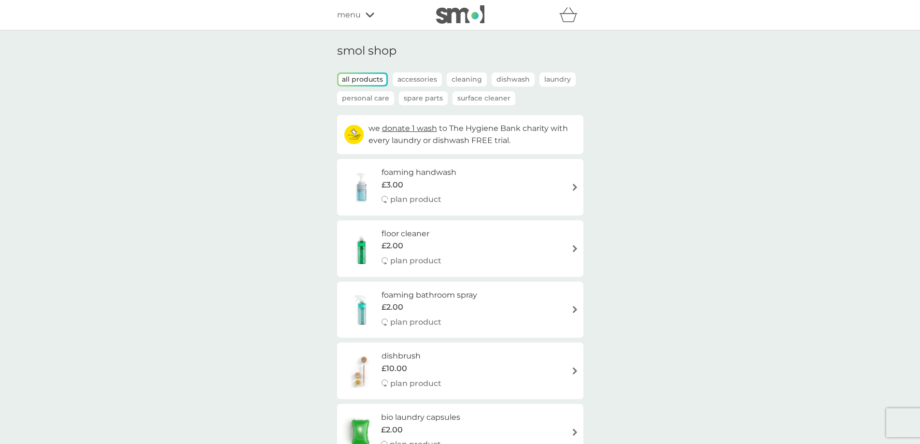
scroll to position [48, 0]
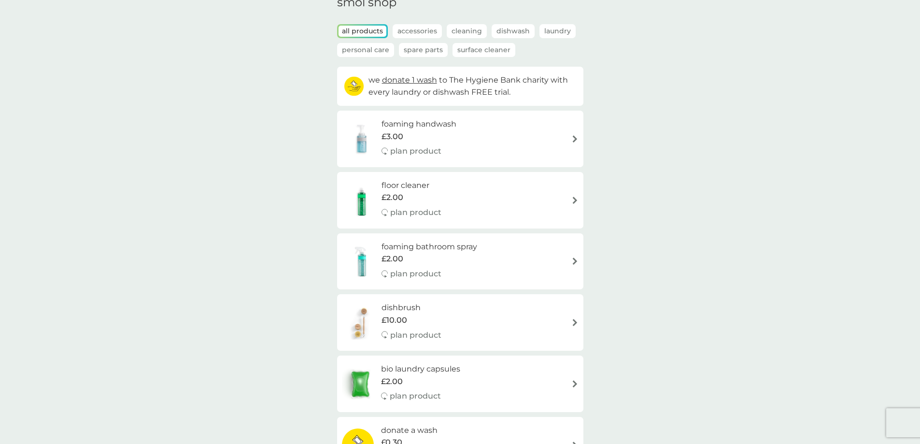
click at [476, 28] on p "Cleaning" at bounding box center [467, 31] width 40 height 14
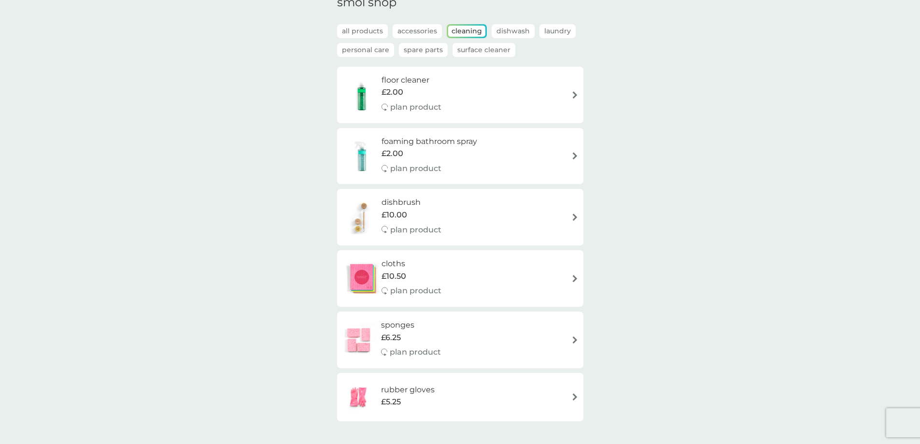
click at [472, 139] on h6 "foaming bathroom spray" at bounding box center [430, 141] width 96 height 13
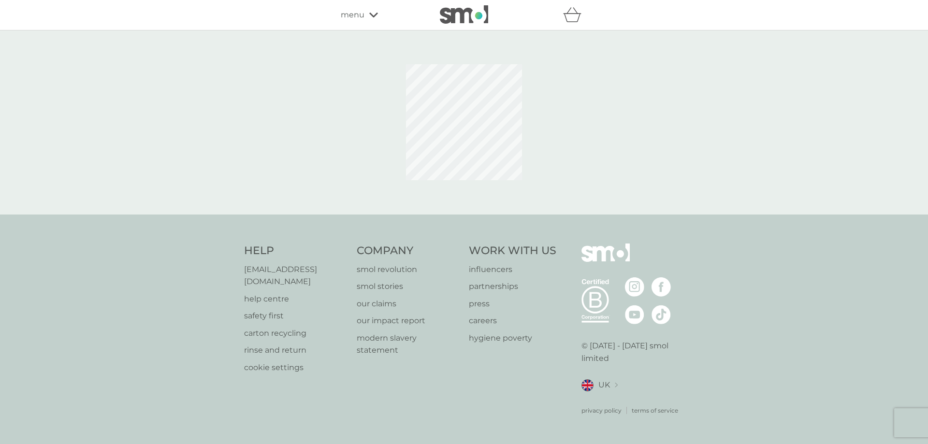
select select "182"
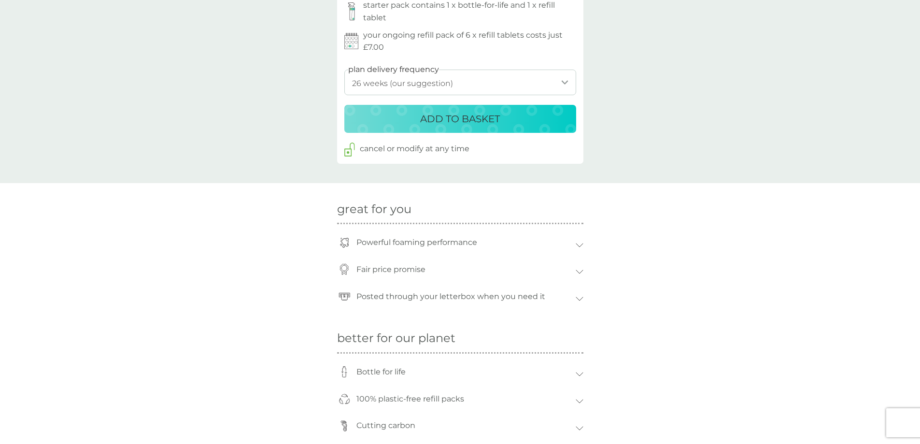
scroll to position [435, 0]
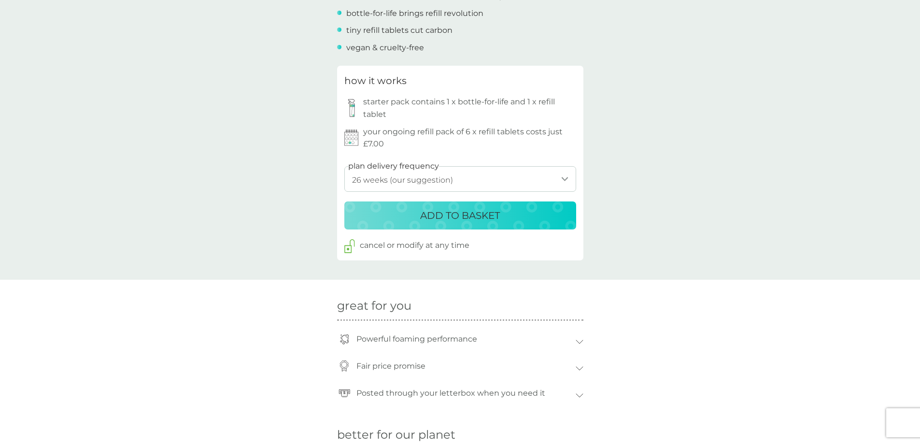
click at [454, 221] on p "ADD TO BASKET" at bounding box center [460, 215] width 80 height 15
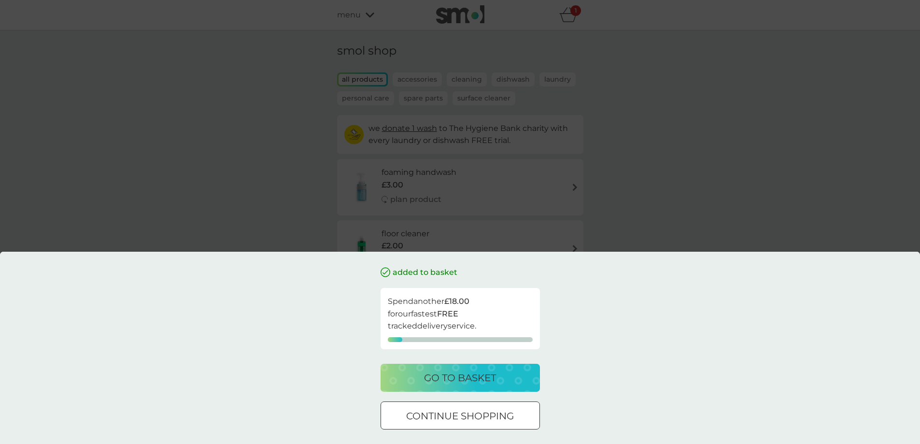
click at [433, 407] on button "continue shopping" at bounding box center [460, 416] width 159 height 28
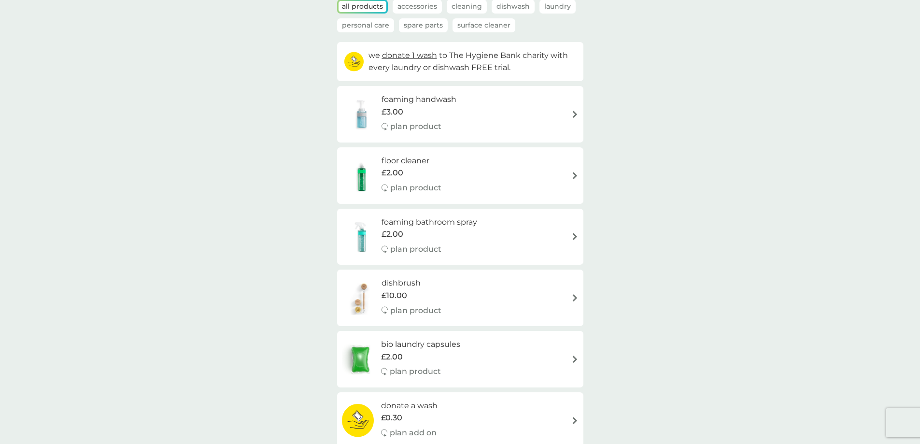
scroll to position [97, 0]
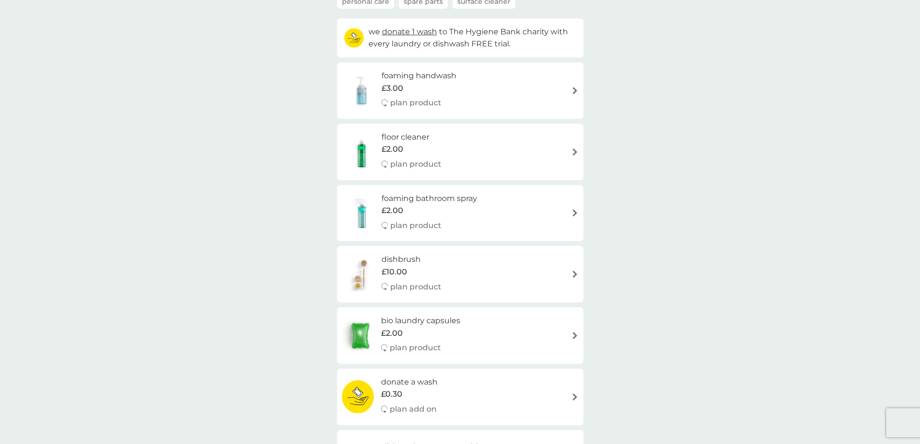
click at [445, 171] on div "floor cleaner £2.00 plan product" at bounding box center [417, 152] width 70 height 42
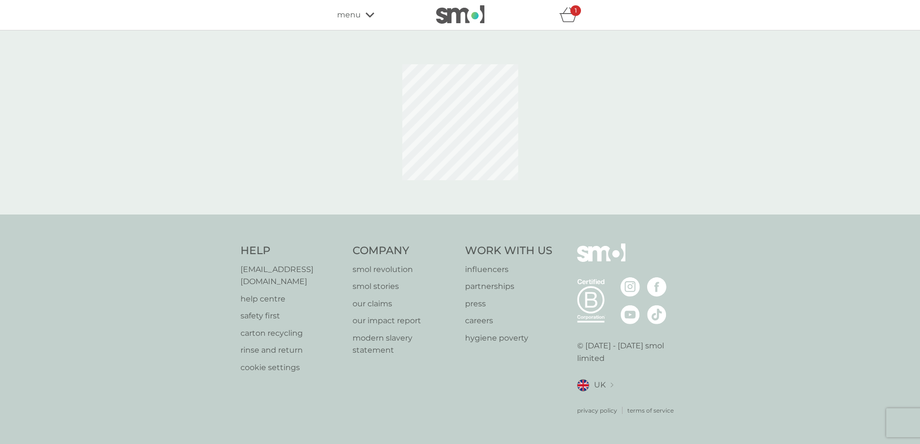
select select "84"
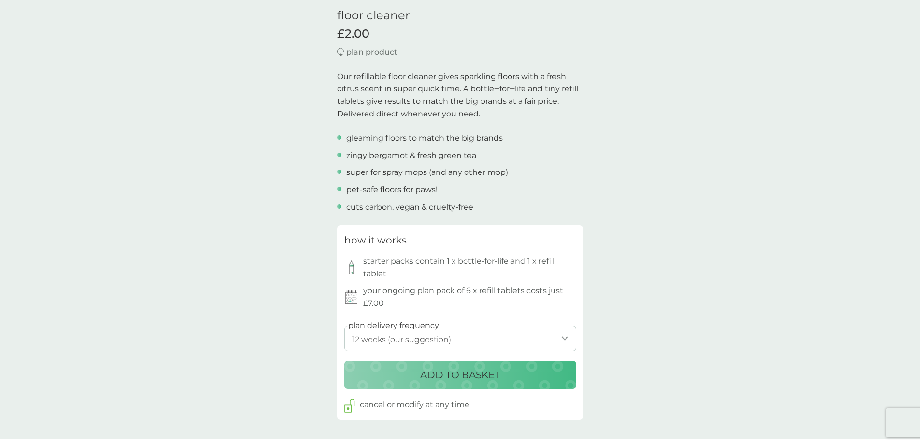
scroll to position [290, 0]
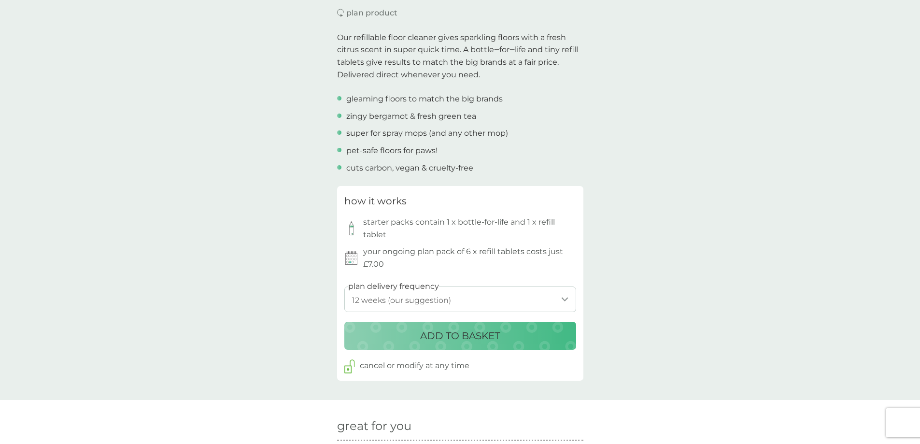
click at [455, 336] on p "ADD TO BASKET" at bounding box center [460, 335] width 80 height 15
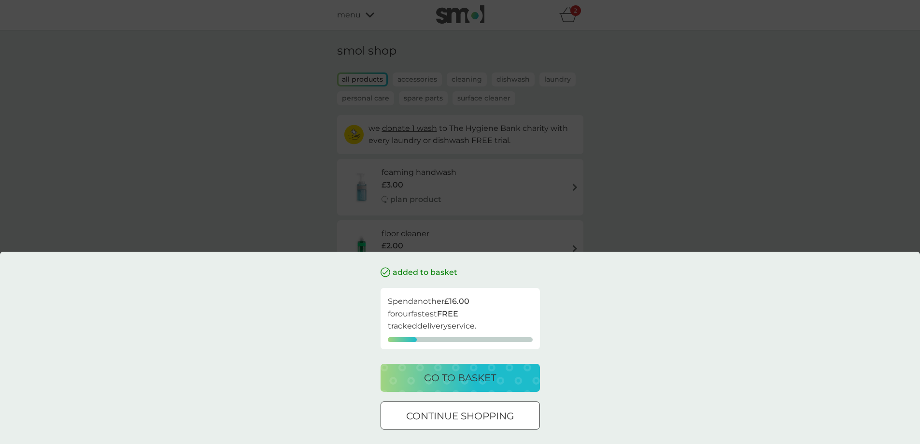
click at [450, 413] on div at bounding box center [460, 416] width 35 height 10
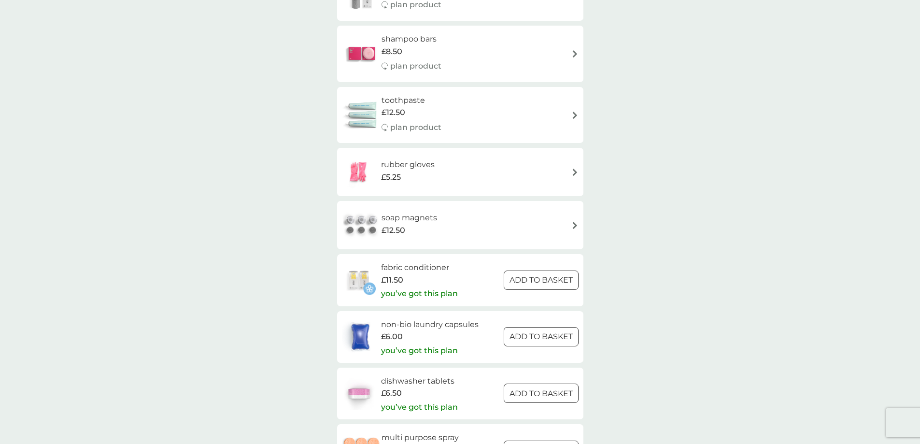
scroll to position [1111, 0]
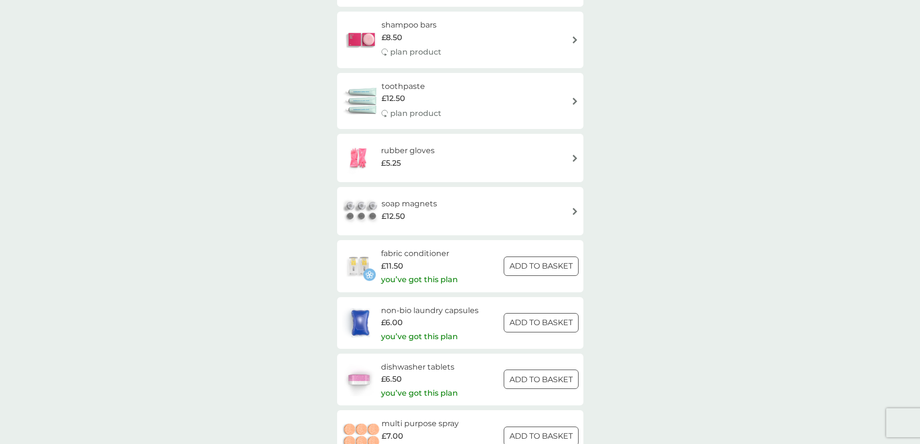
click at [407, 162] on div "£5.25" at bounding box center [408, 163] width 54 height 13
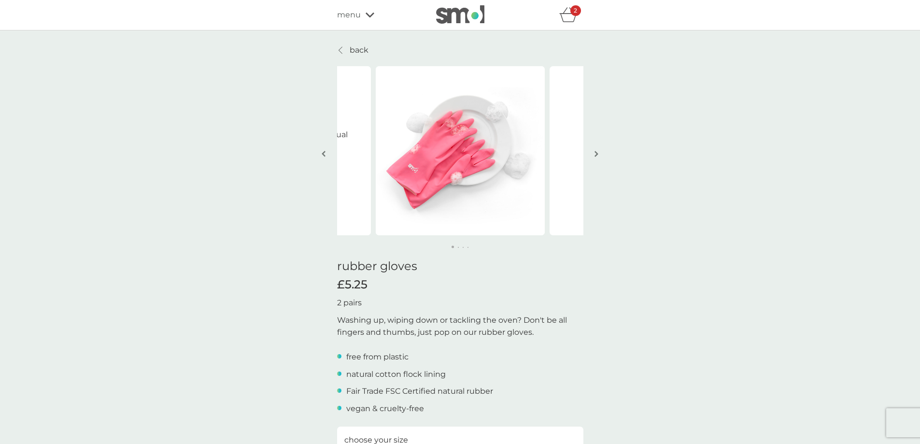
click at [360, 50] on p "back" at bounding box center [359, 50] width 19 height 13
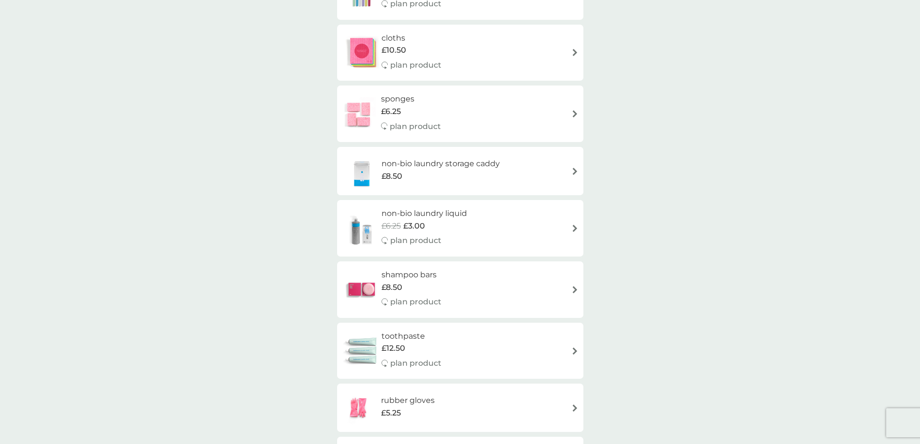
scroll to position [870, 0]
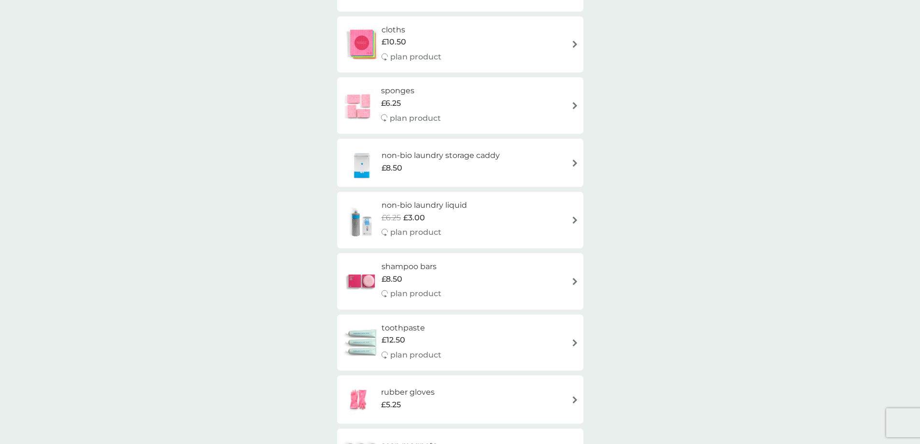
click at [439, 177] on div "non-bio laundry storage caddy £8.50" at bounding box center [426, 163] width 168 height 34
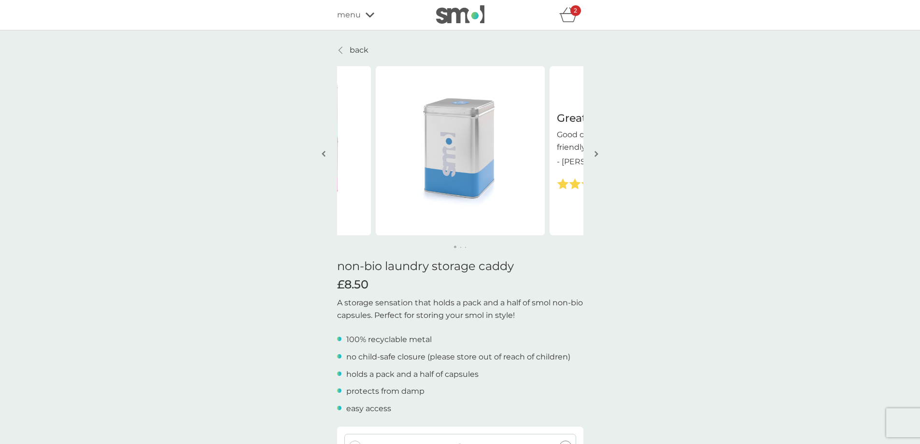
click at [357, 45] on p "back" at bounding box center [359, 50] width 19 height 13
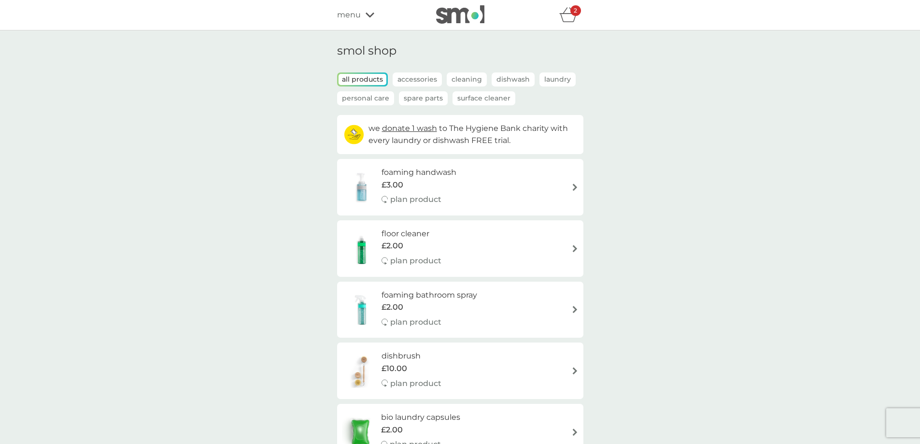
click at [408, 79] on p "Accessories" at bounding box center [417, 79] width 49 height 14
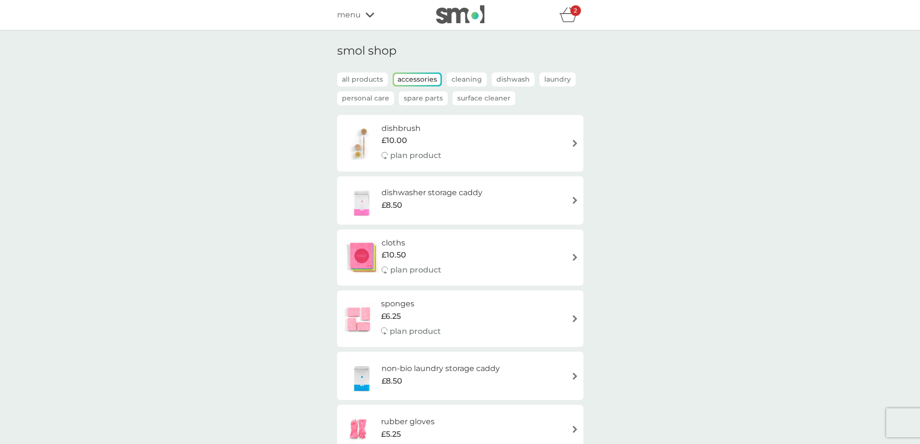
click at [560, 79] on p "Laundry" at bounding box center [558, 79] width 36 height 14
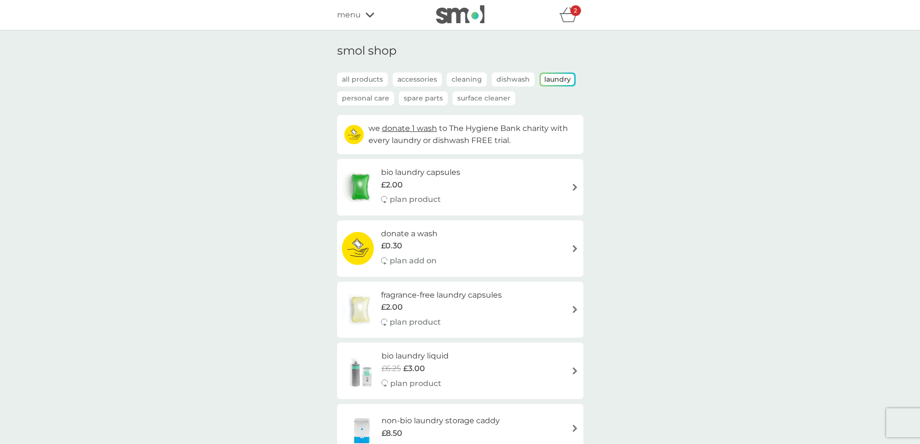
click at [375, 102] on p "Personal Care" at bounding box center [365, 98] width 57 height 14
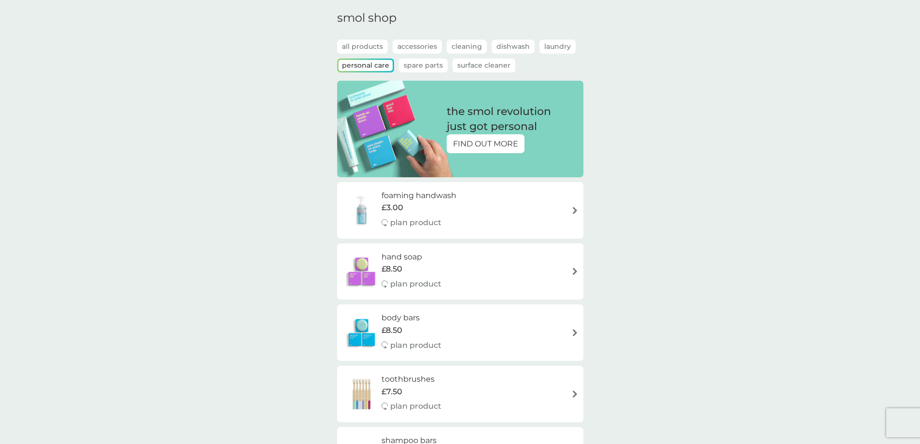
scroll to position [97, 0]
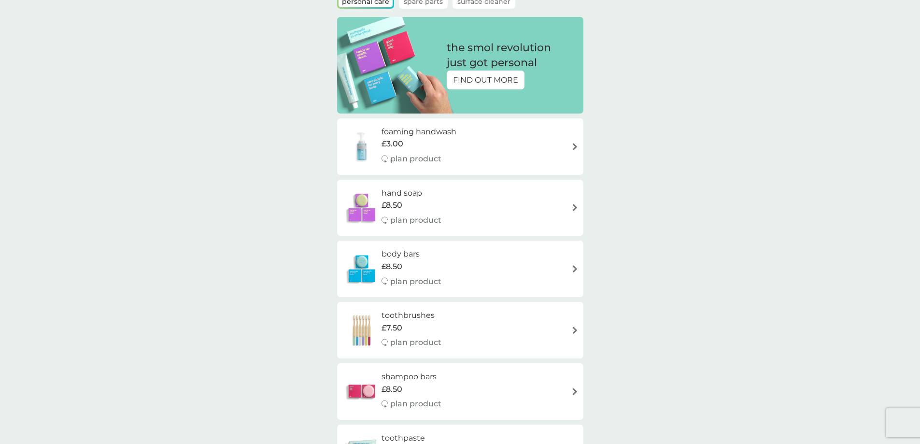
click at [457, 136] on h6 "foaming handwash" at bounding box center [419, 132] width 75 height 13
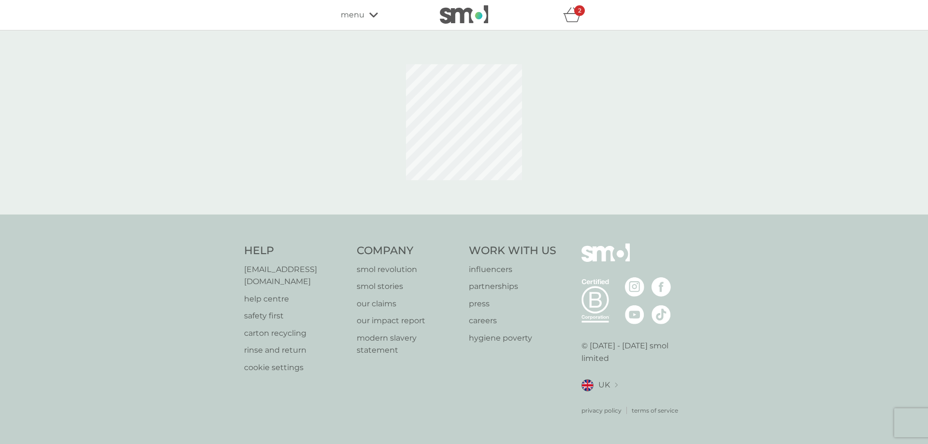
select select "119"
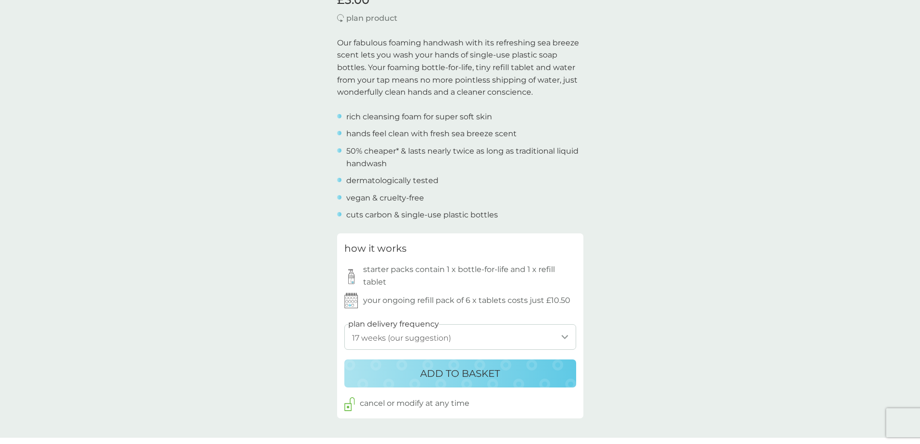
scroll to position [290, 0]
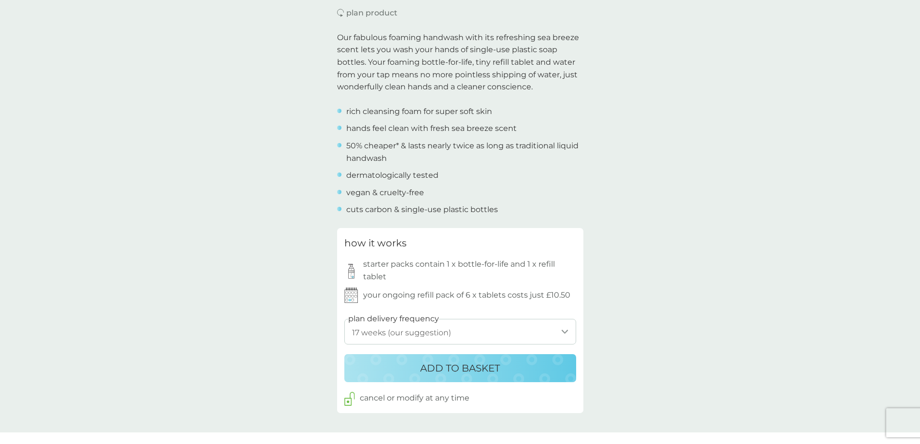
click at [476, 365] on p "ADD TO BASKET" at bounding box center [460, 367] width 80 height 15
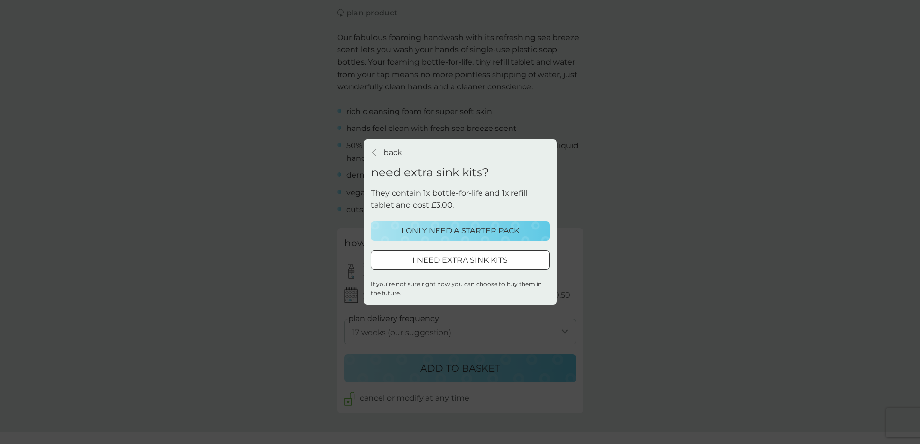
click at [492, 235] on p "I ONLY NEED A STARTER PACK" at bounding box center [461, 231] width 118 height 13
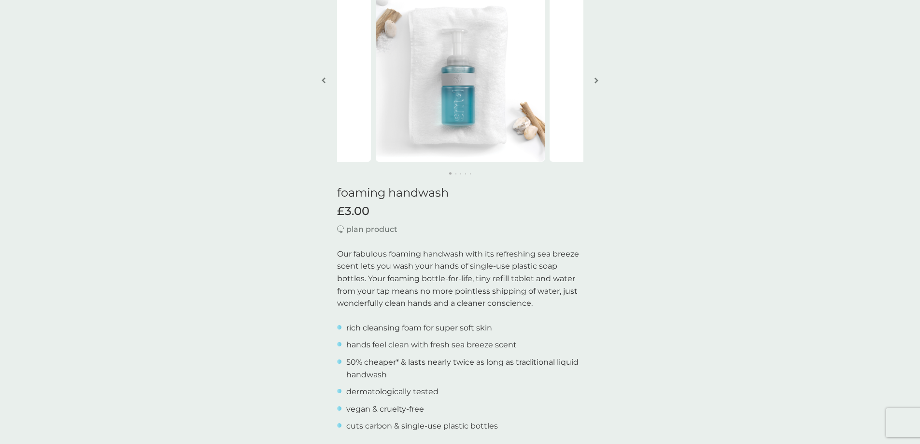
scroll to position [0, 0]
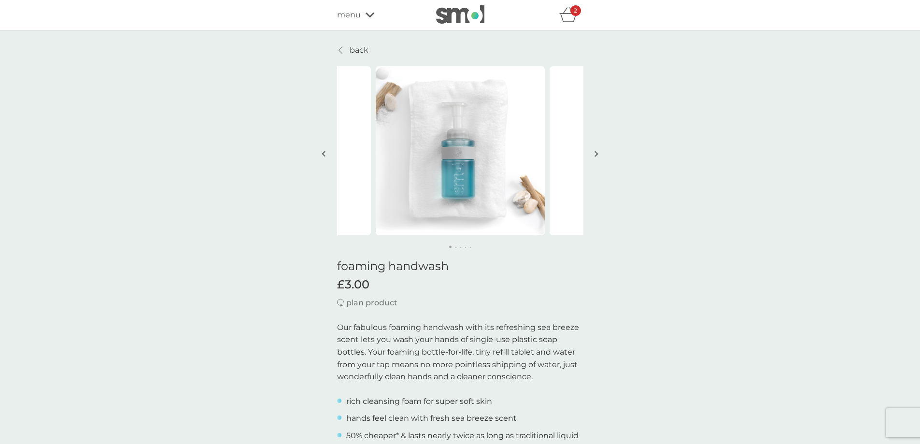
click at [354, 52] on p "back" at bounding box center [359, 50] width 19 height 13
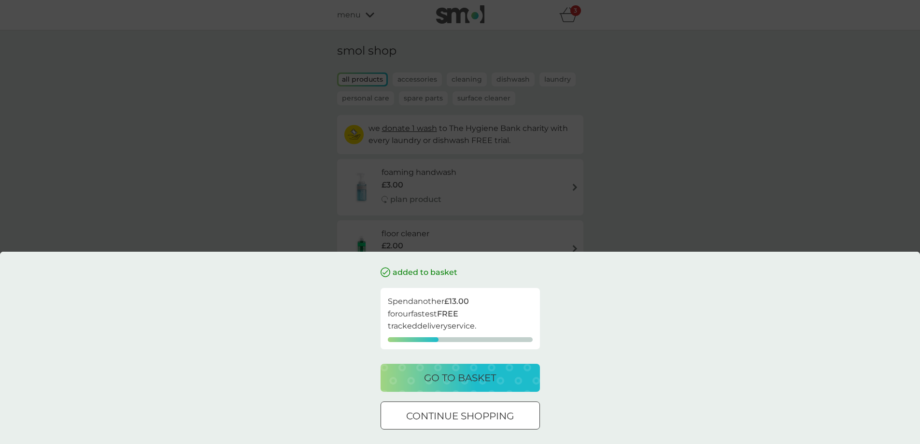
click at [487, 411] on p "continue shopping" at bounding box center [460, 415] width 108 height 15
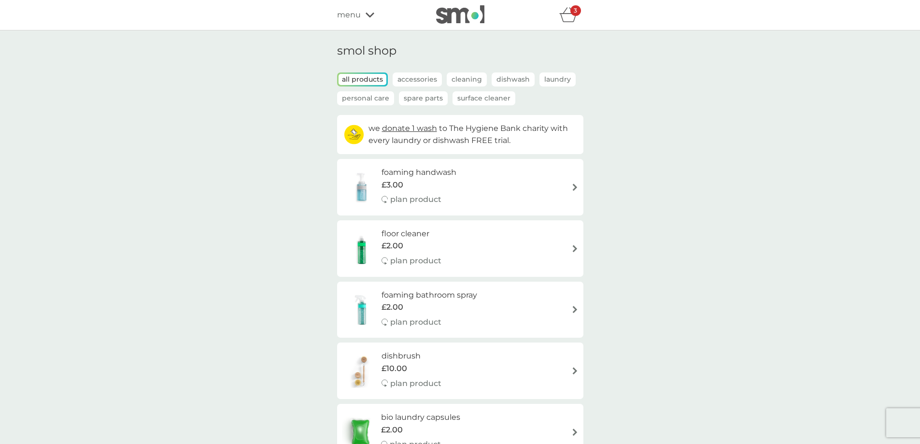
click at [478, 103] on p "Surface Cleaner" at bounding box center [484, 98] width 63 height 14
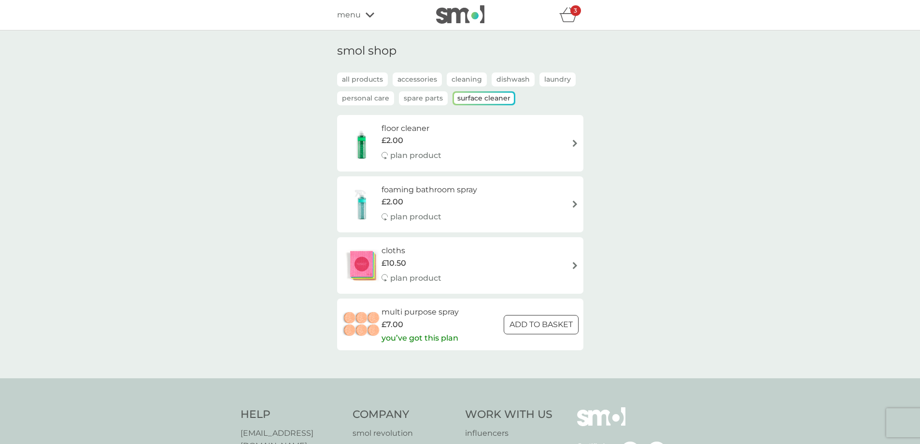
click at [428, 81] on p "Accessories" at bounding box center [417, 79] width 49 height 14
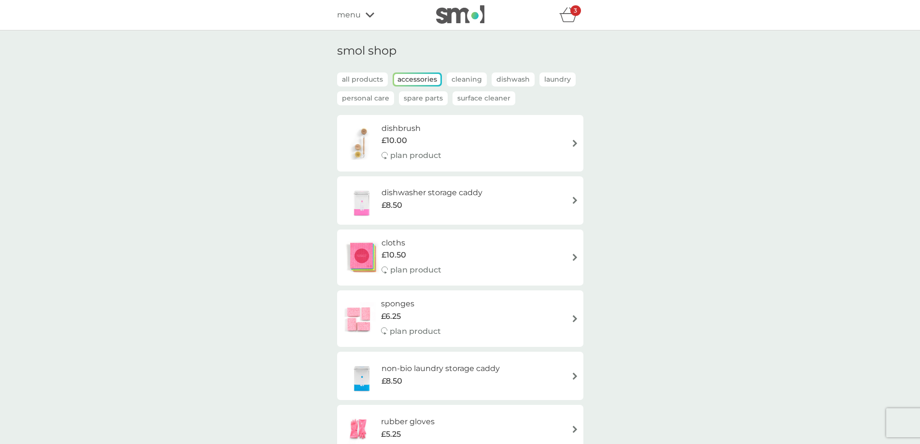
click at [571, 14] on div "3" at bounding box center [576, 10] width 11 height 11
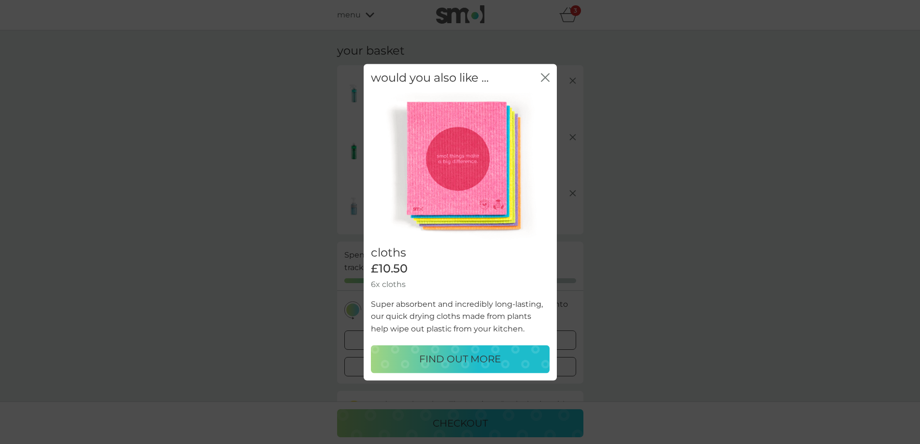
click at [546, 78] on icon "close" at bounding box center [545, 77] width 9 height 9
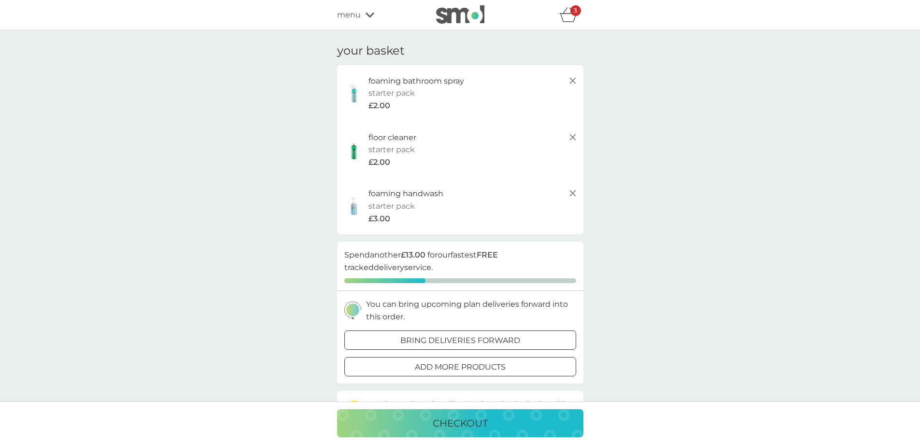
click at [571, 15] on div "3" at bounding box center [576, 10] width 11 height 11
click at [366, 18] on div "menu" at bounding box center [378, 15] width 82 height 13
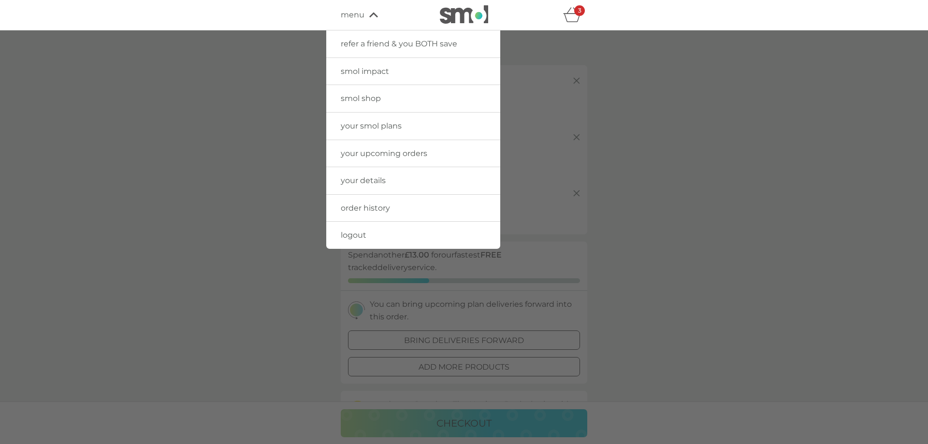
click at [365, 236] on span "logout" at bounding box center [354, 234] width 26 height 9
